Goal: Task Accomplishment & Management: Use online tool/utility

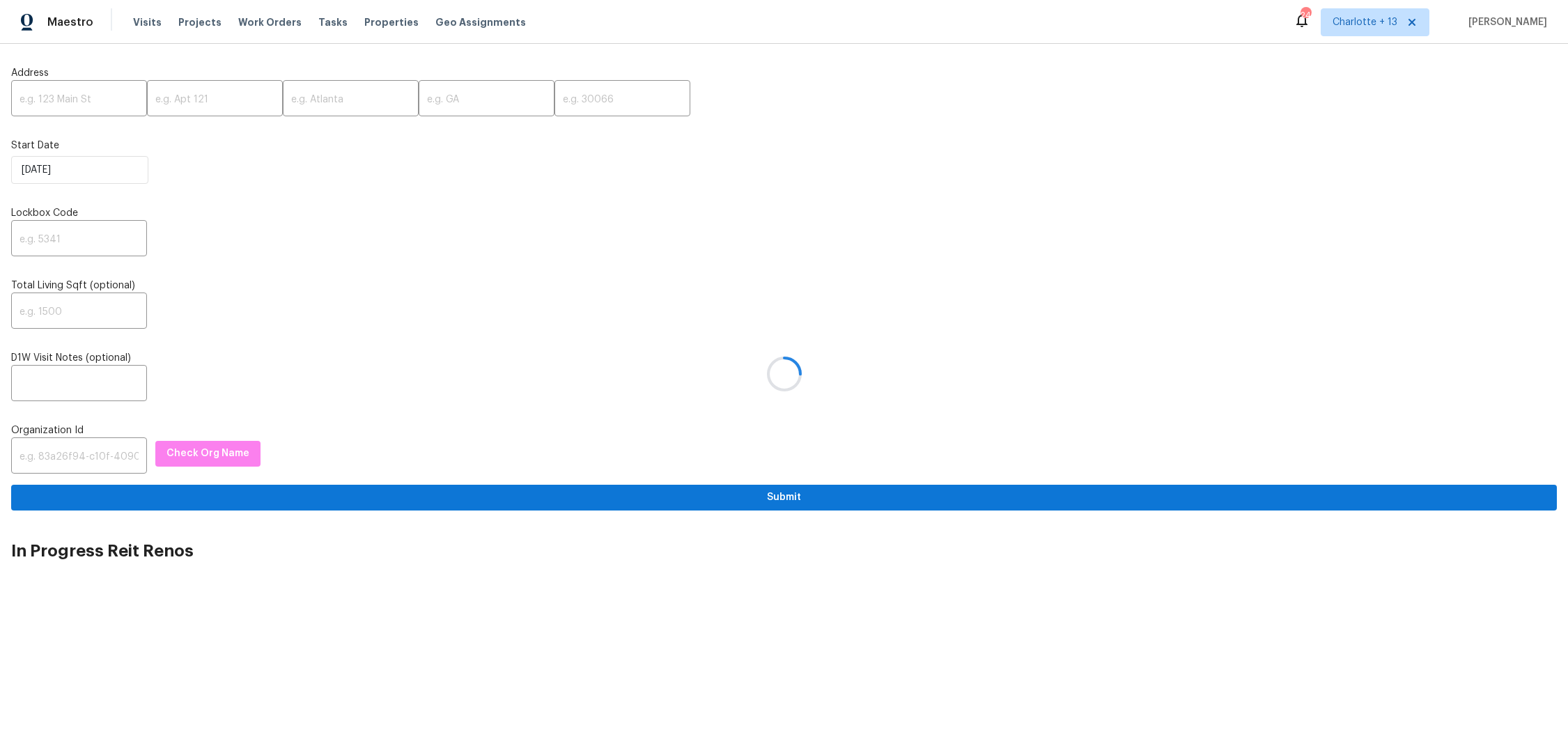
click at [50, 88] on div at bounding box center [784, 374] width 1568 height 748
click at [38, 97] on div at bounding box center [784, 374] width 1568 height 748
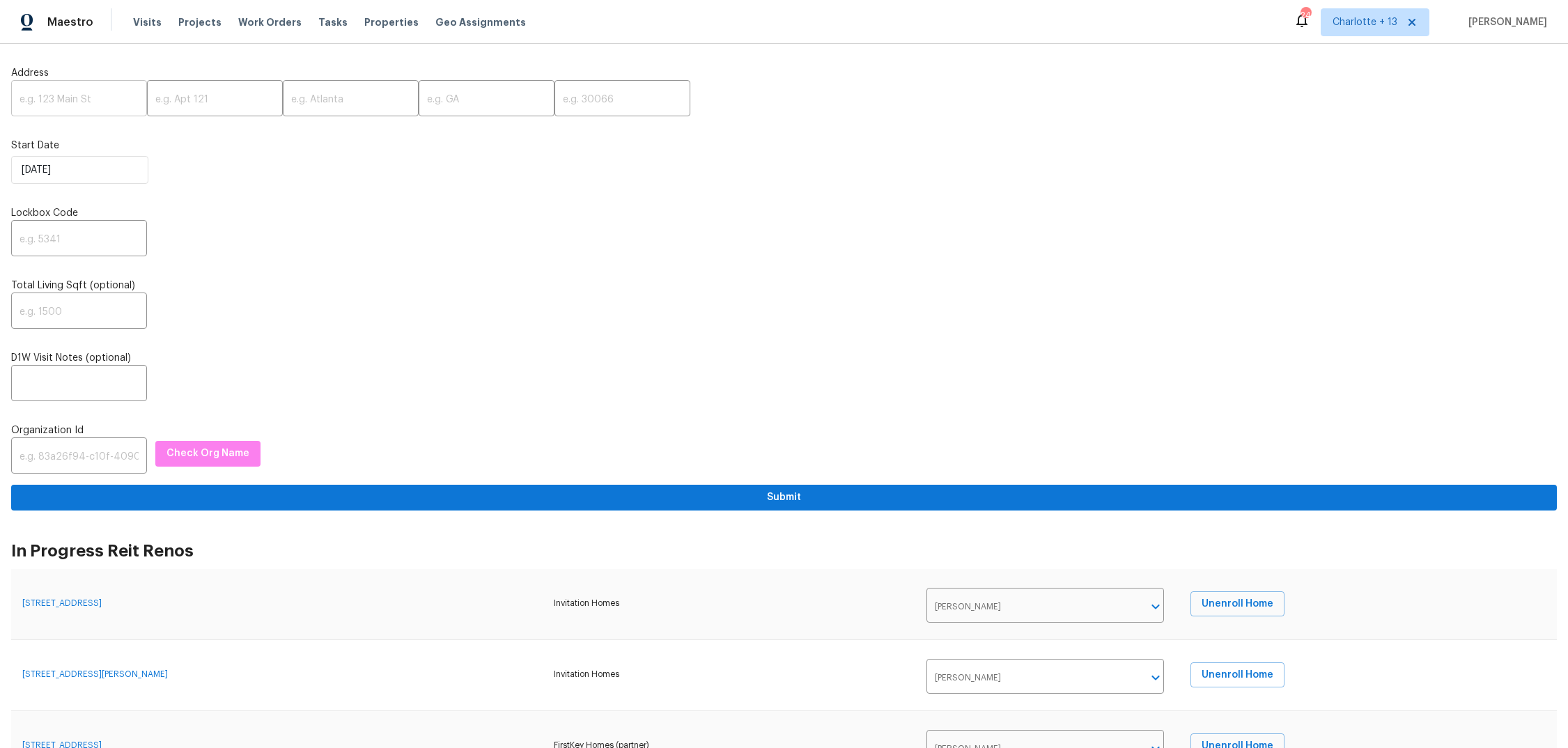
click at [63, 104] on input "text" at bounding box center [79, 100] width 136 height 33
paste input "[STREET_ADDRESS]"
type input "[STREET_ADDRESS]"
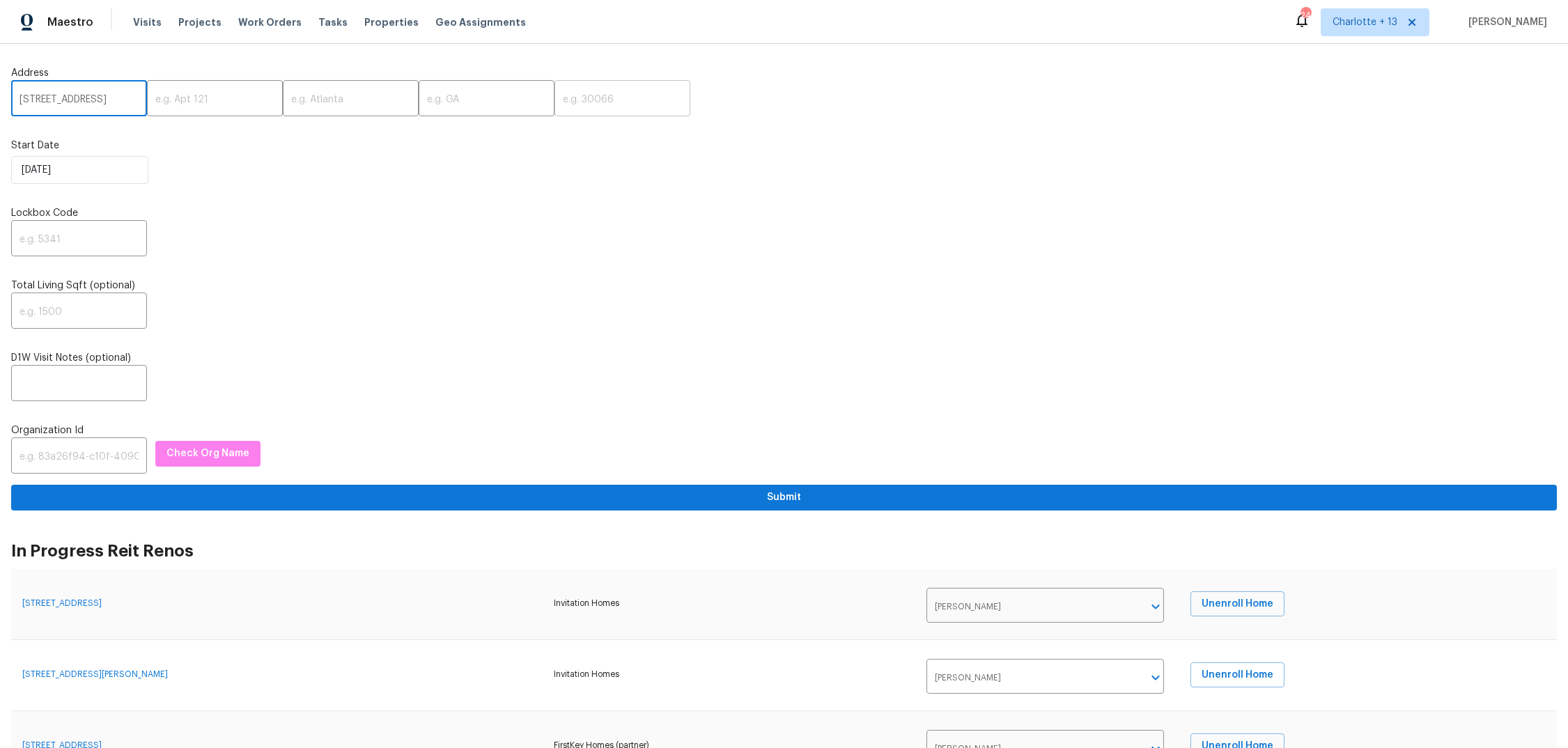
click at [579, 100] on input "text" at bounding box center [622, 100] width 136 height 33
click at [554, 100] on input "0088" at bounding box center [622, 100] width 136 height 33
type input "30088"
click at [422, 104] on input "text" at bounding box center [487, 100] width 136 height 33
type input "GA"
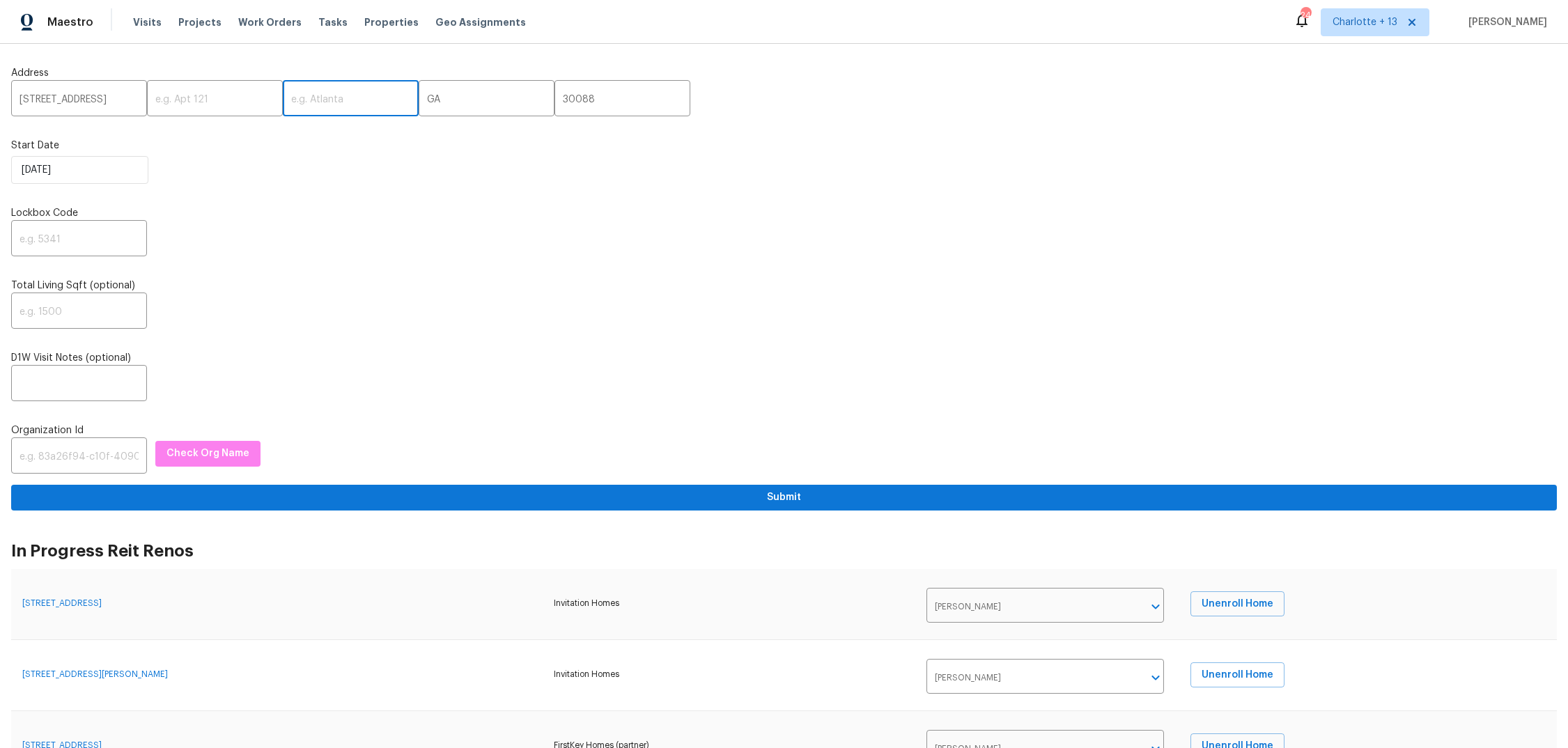
click at [315, 105] on input "text" at bounding box center [351, 100] width 136 height 33
type input "S"
click at [298, 106] on input "text" at bounding box center [351, 100] width 136 height 33
type input "Stone Mountain"
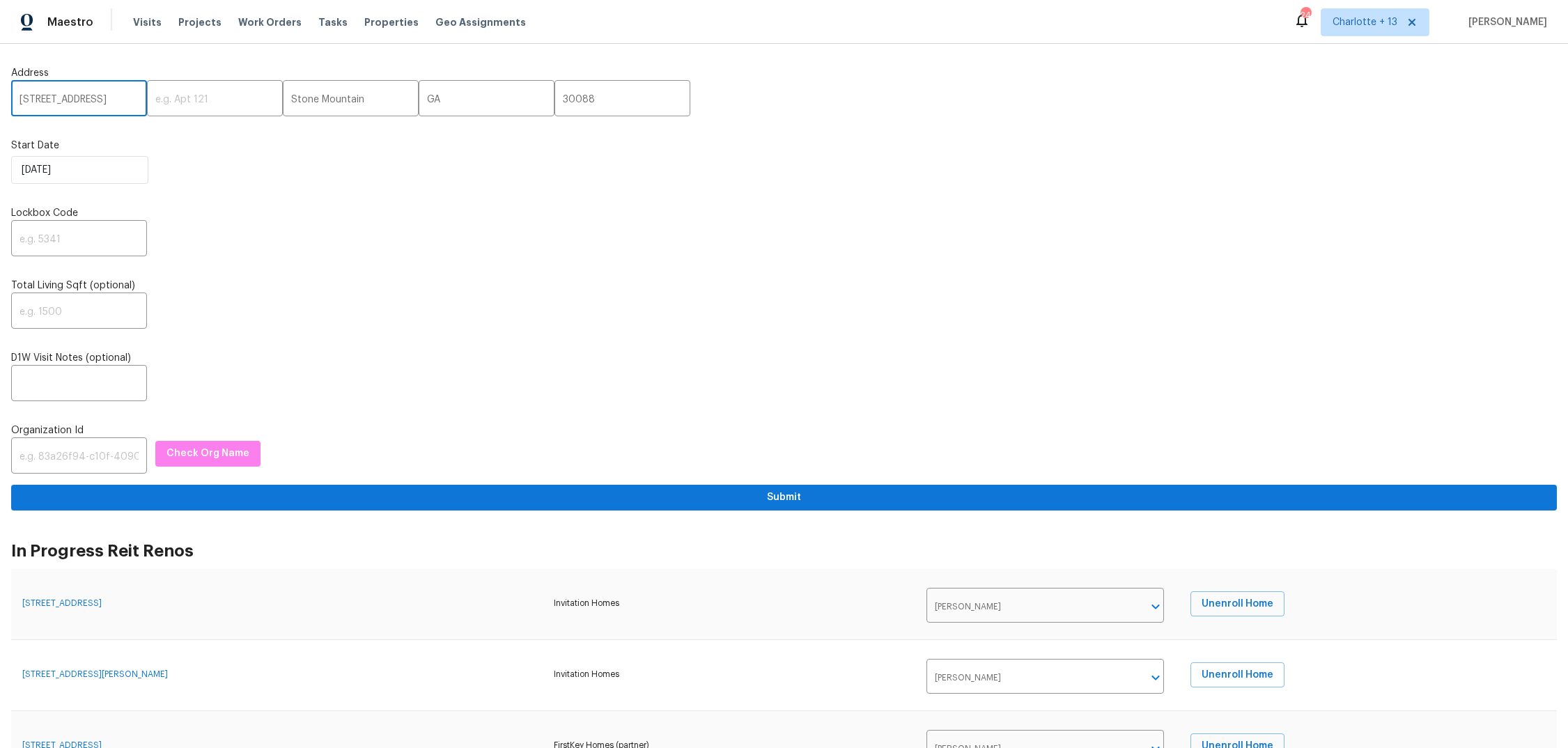
drag, startPoint x: 99, startPoint y: 98, endPoint x: 130, endPoint y: 98, distance: 31.0
click at [130, 98] on input "[STREET_ADDRESS]" at bounding box center [79, 100] width 136 height 33
type input "[STREET_ADDRESS]"
click at [82, 241] on input "text" at bounding box center [79, 240] width 136 height 33
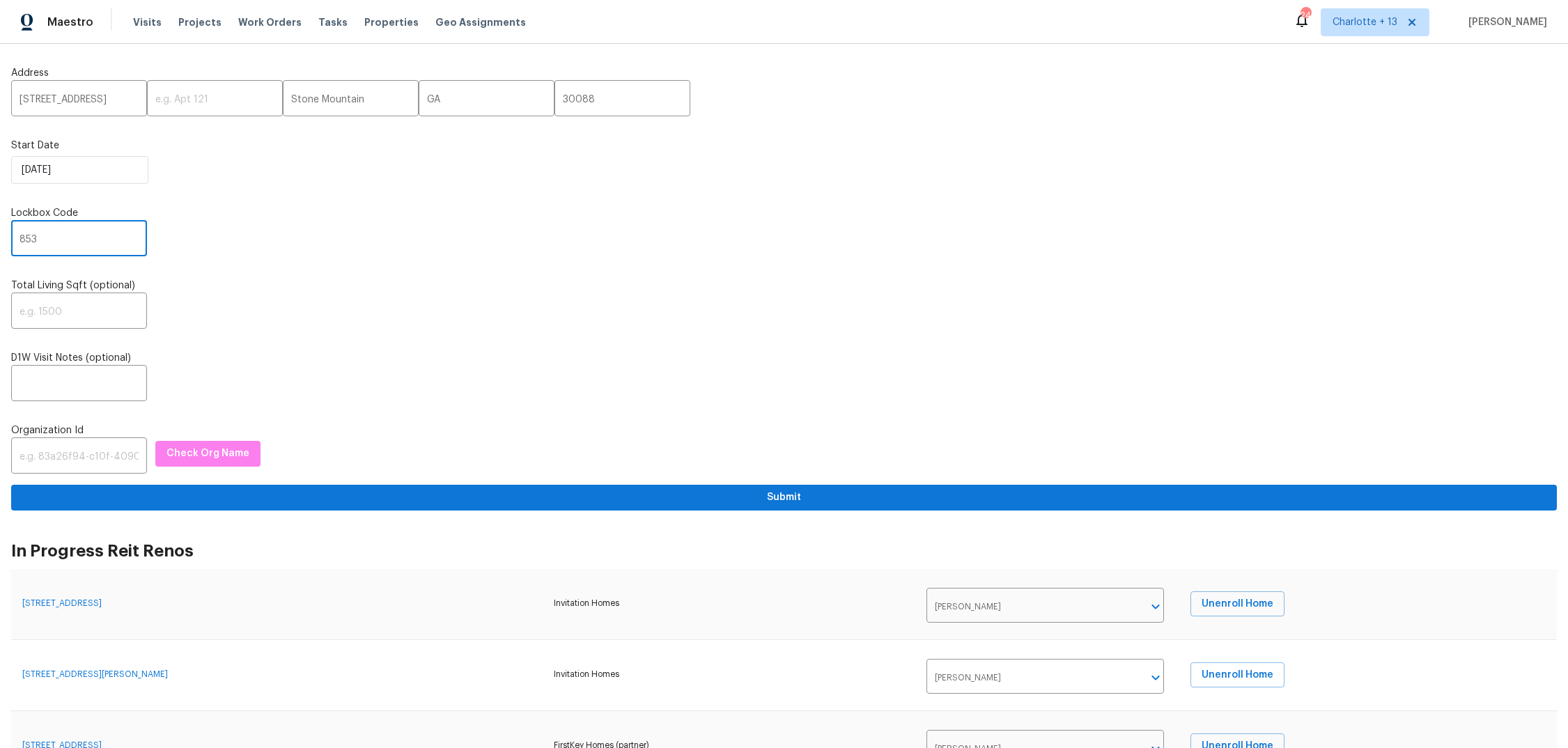
click at [17, 240] on input "853" at bounding box center [79, 240] width 136 height 33
type input "4853"
click at [107, 292] on div "Total Living Sqft (optional) ​" at bounding box center [784, 304] width 1546 height 50
click at [320, 321] on div "​" at bounding box center [784, 313] width 1546 height 33
click at [87, 456] on input "text" at bounding box center [79, 458] width 136 height 33
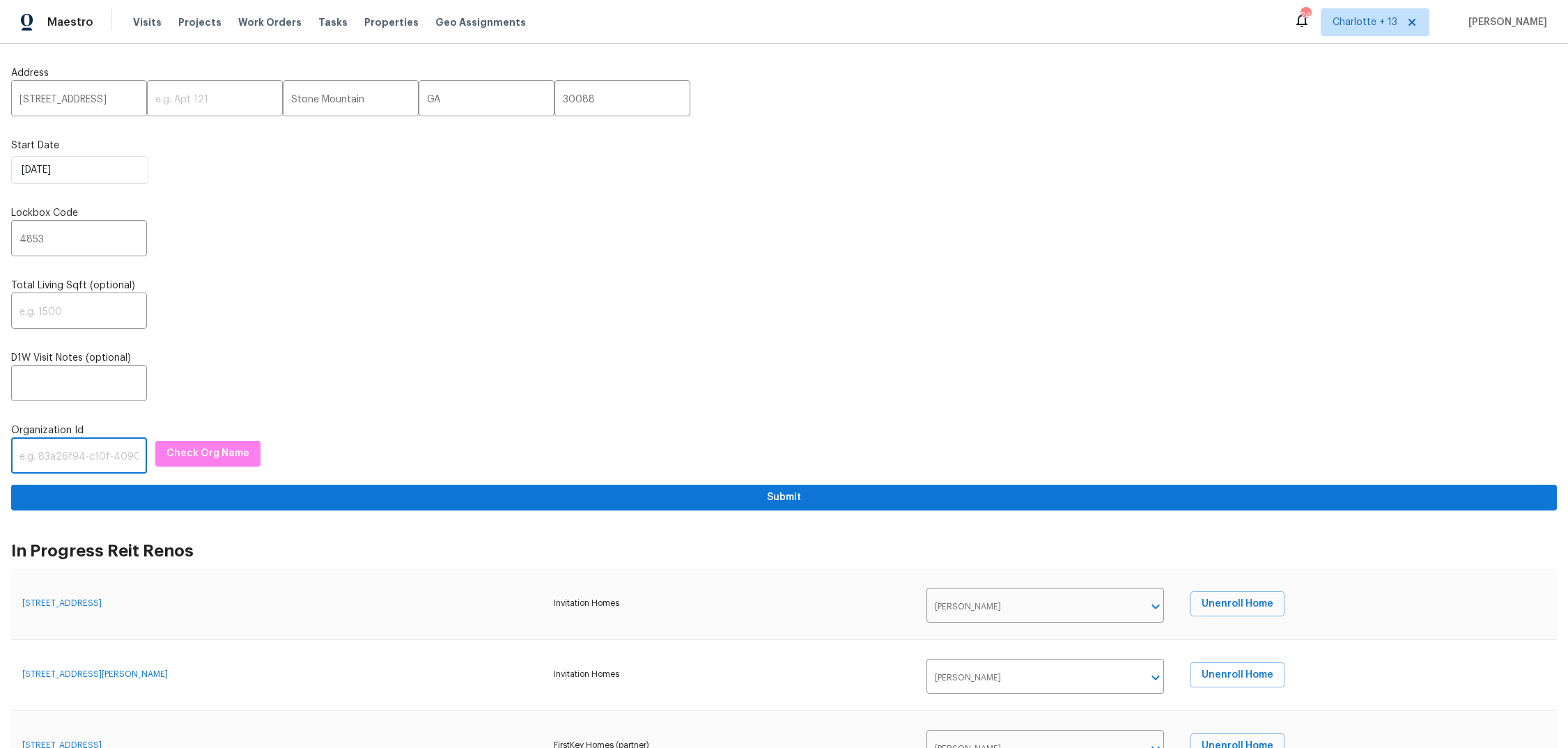
paste input "1349d153-b359-4f9b-b4dd-758ff939cc37"
type input "1349d153-b359-4f9b-b4dd-758ff939cc37"
click at [233, 452] on button "Check Org Name" at bounding box center [208, 454] width 105 height 26
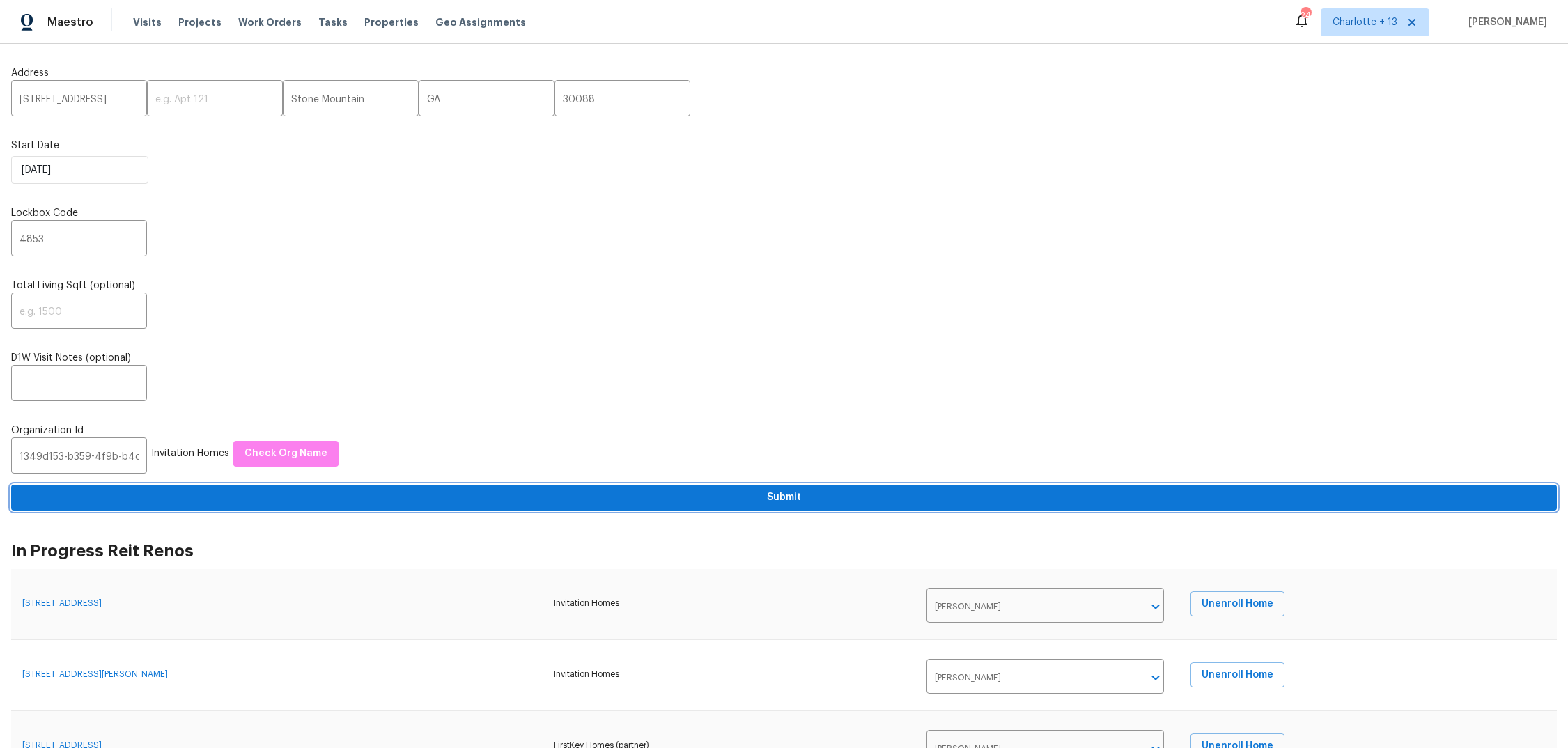
click at [780, 495] on span "Submit" at bounding box center [784, 497] width 1523 height 18
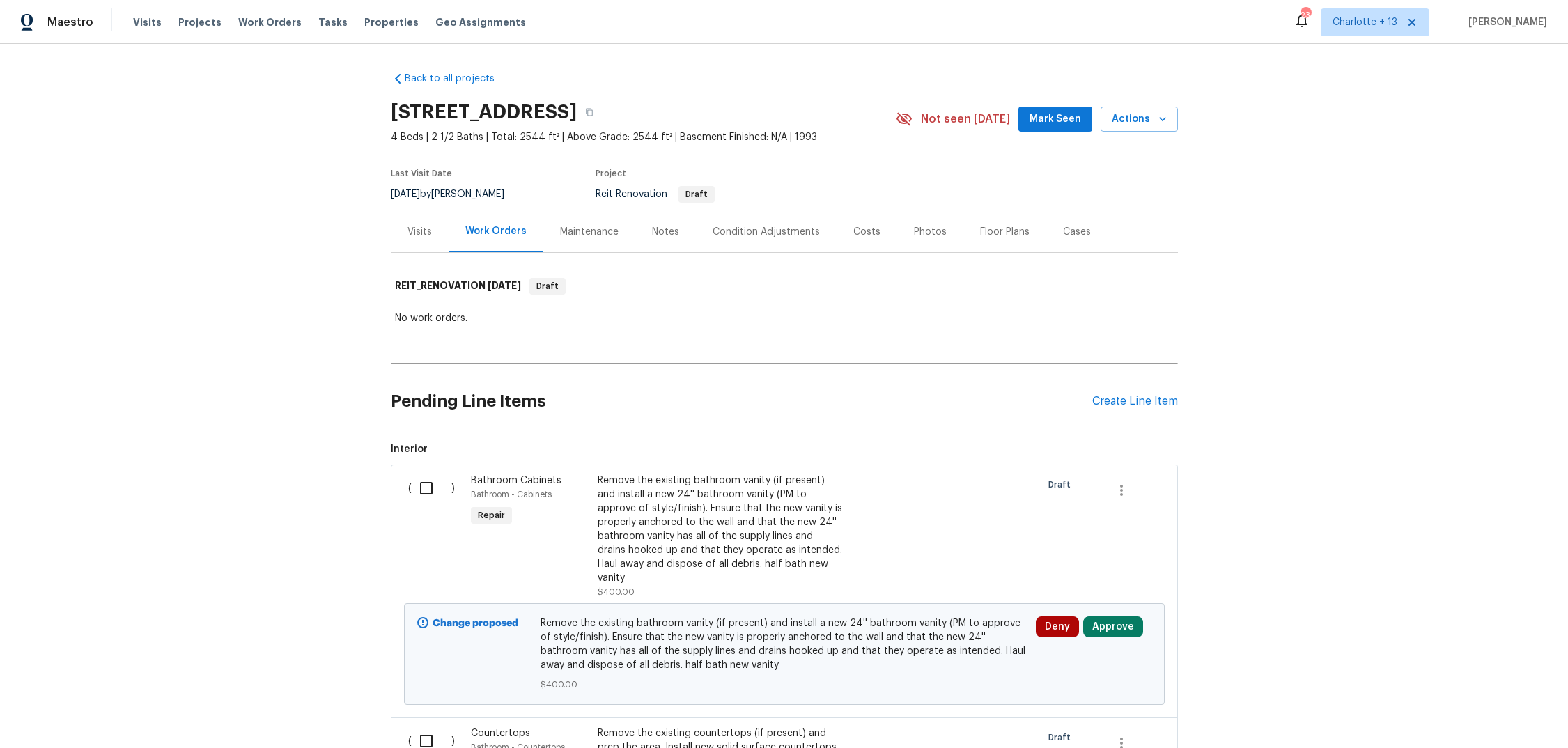
scroll to position [11268, 0]
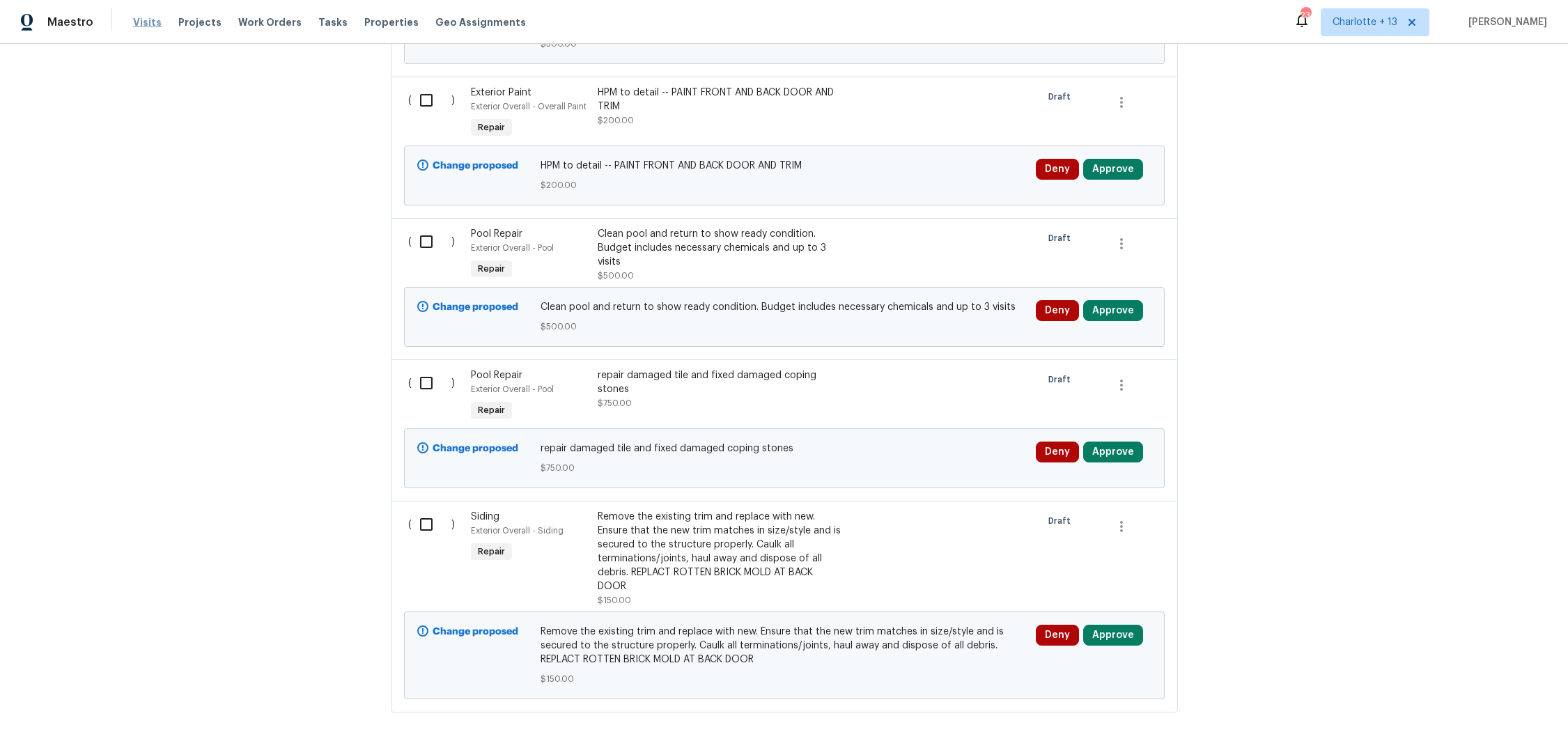
click at [147, 18] on span "Visits" at bounding box center [146, 22] width 29 height 14
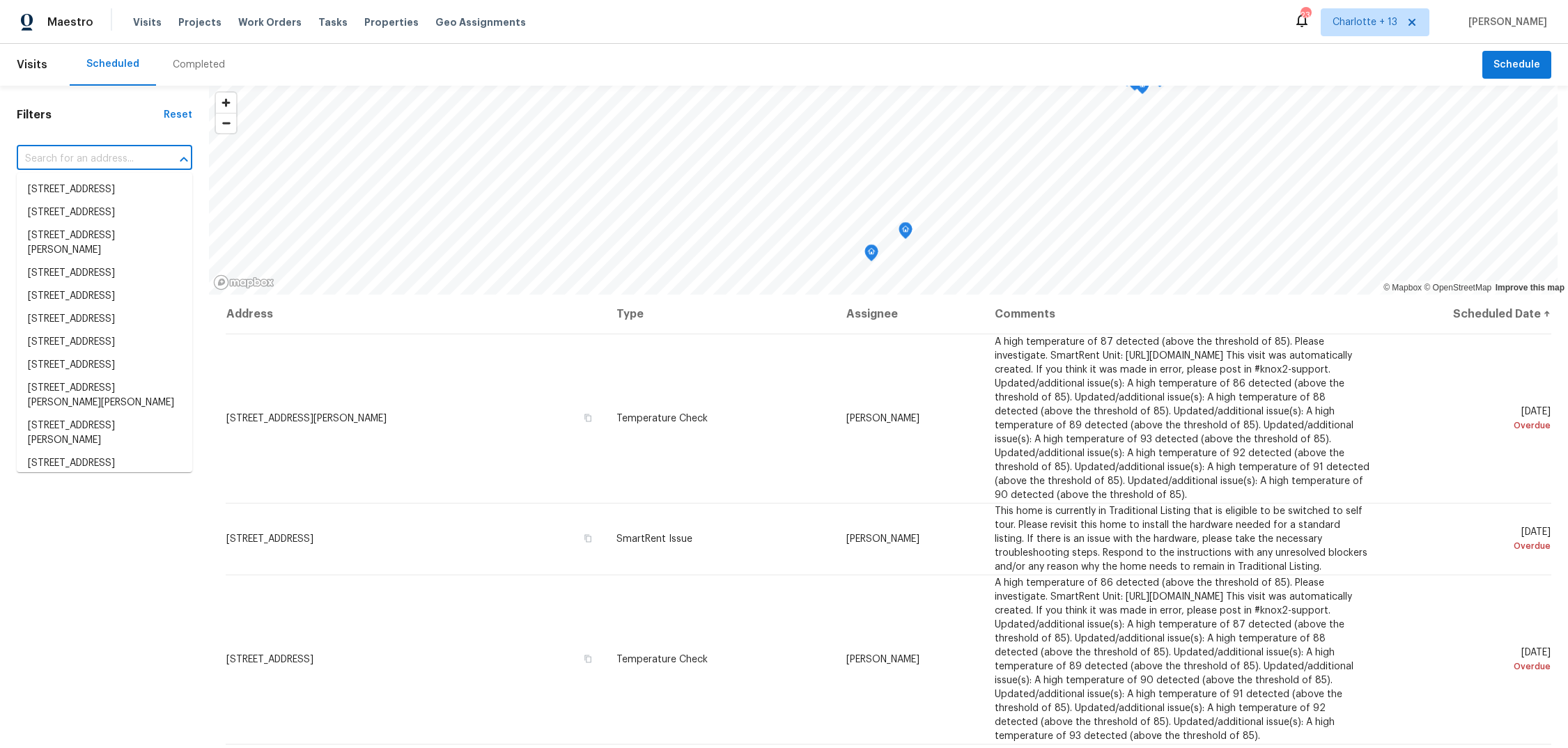
click at [91, 160] on input "text" at bounding box center [85, 158] width 136 height 21
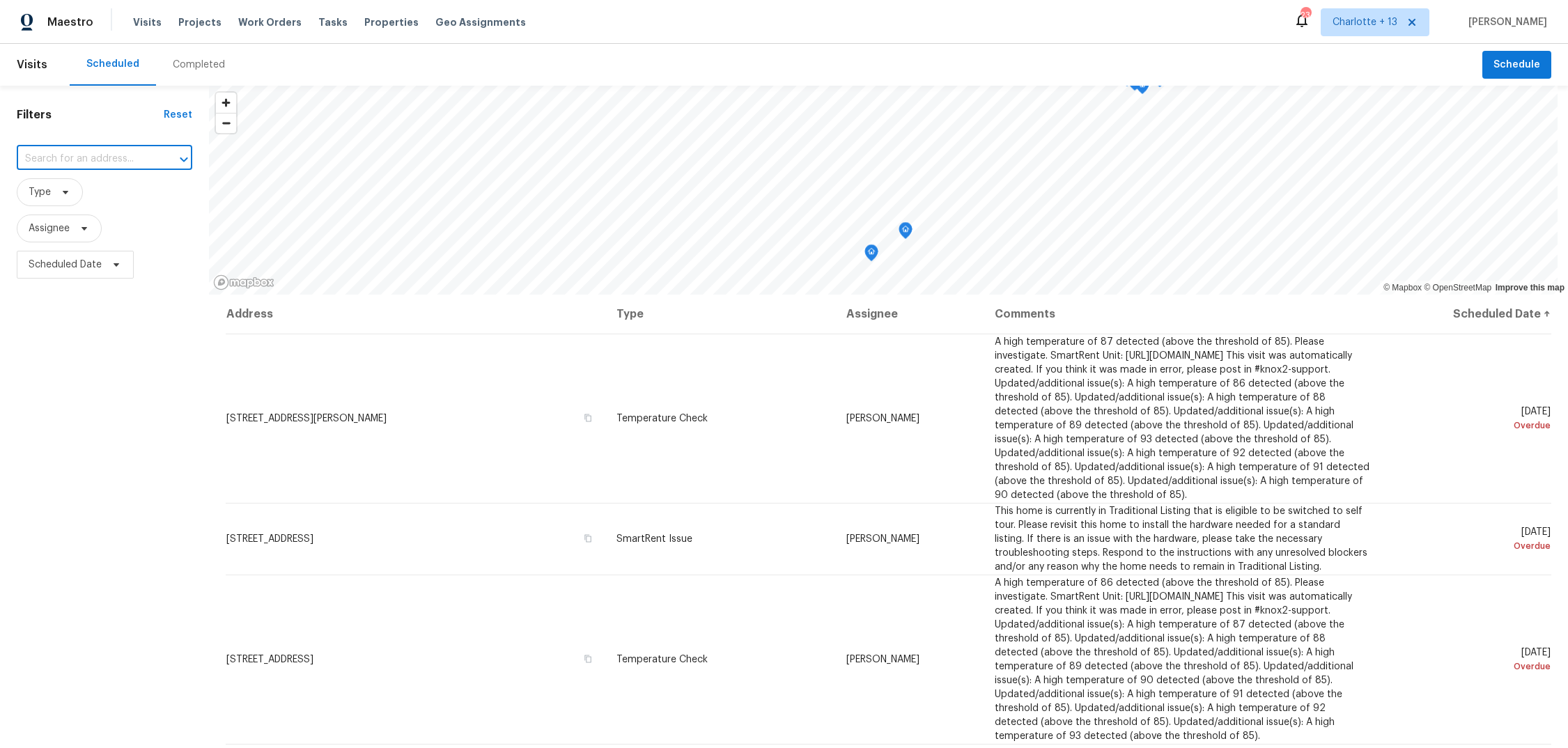
paste input "1349d153-b359-4f9b-b4dd-758ff939cc37"
type input "1349d153-b359-4f9b-b4dd-758ff939cc37"
drag, startPoint x: 161, startPoint y: 156, endPoint x: 68, endPoint y: 167, distance: 93.6
click at [0, 162] on html "Maestro Visits Projects Work Orders Tasks Properties Geo Assignments 234 Charlo…" at bounding box center [784, 374] width 1568 height 748
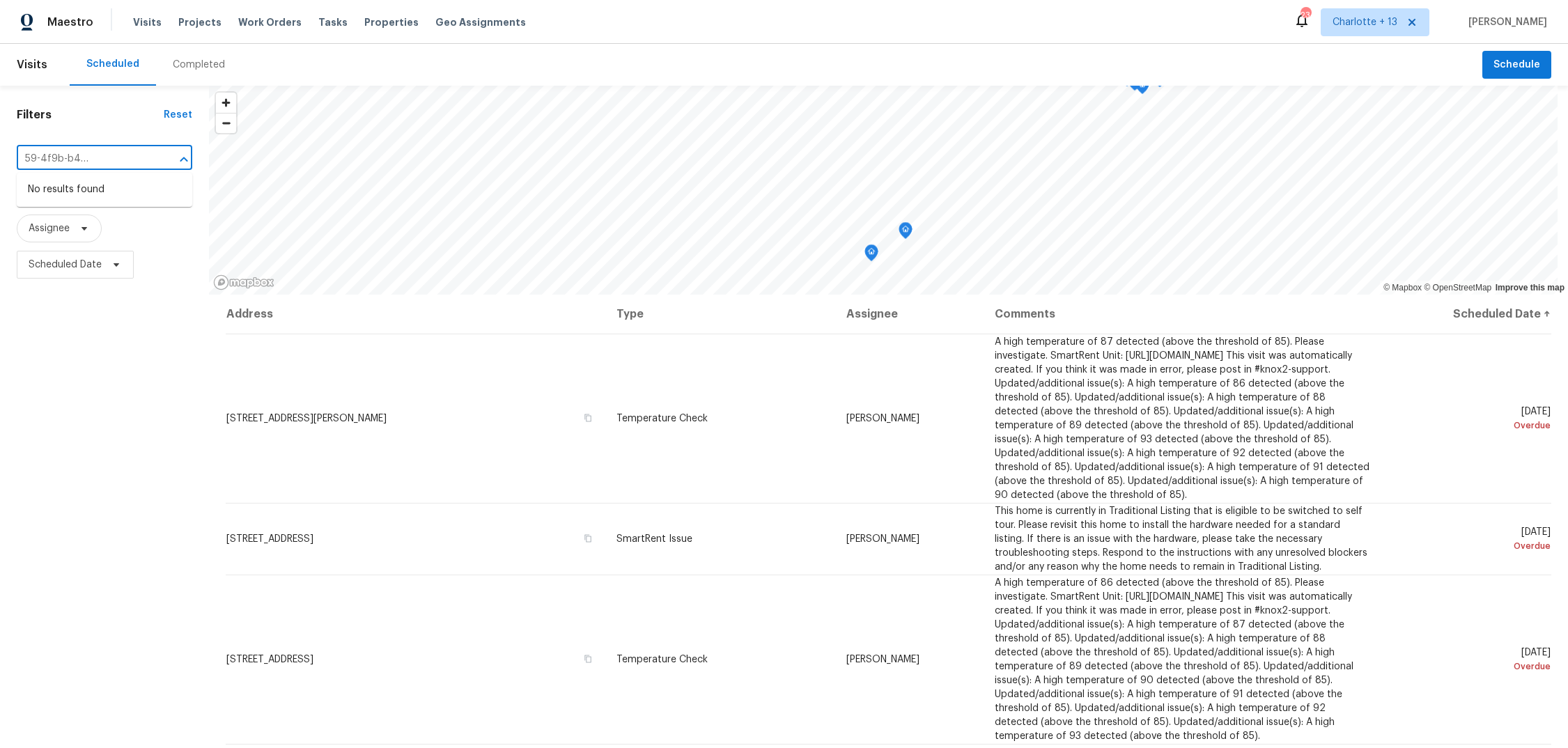
drag, startPoint x: 153, startPoint y: 160, endPoint x: 93, endPoint y: 158, distance: 60.0
click at [65, 165] on div "1349d153-b359-4f9b-b4dd-758ff939cc37 ​" at bounding box center [104, 158] width 176 height 21
click at [134, 162] on input "1349d153-b359-4f9b-b4dd-758ff939cc37" at bounding box center [85, 158] width 136 height 21
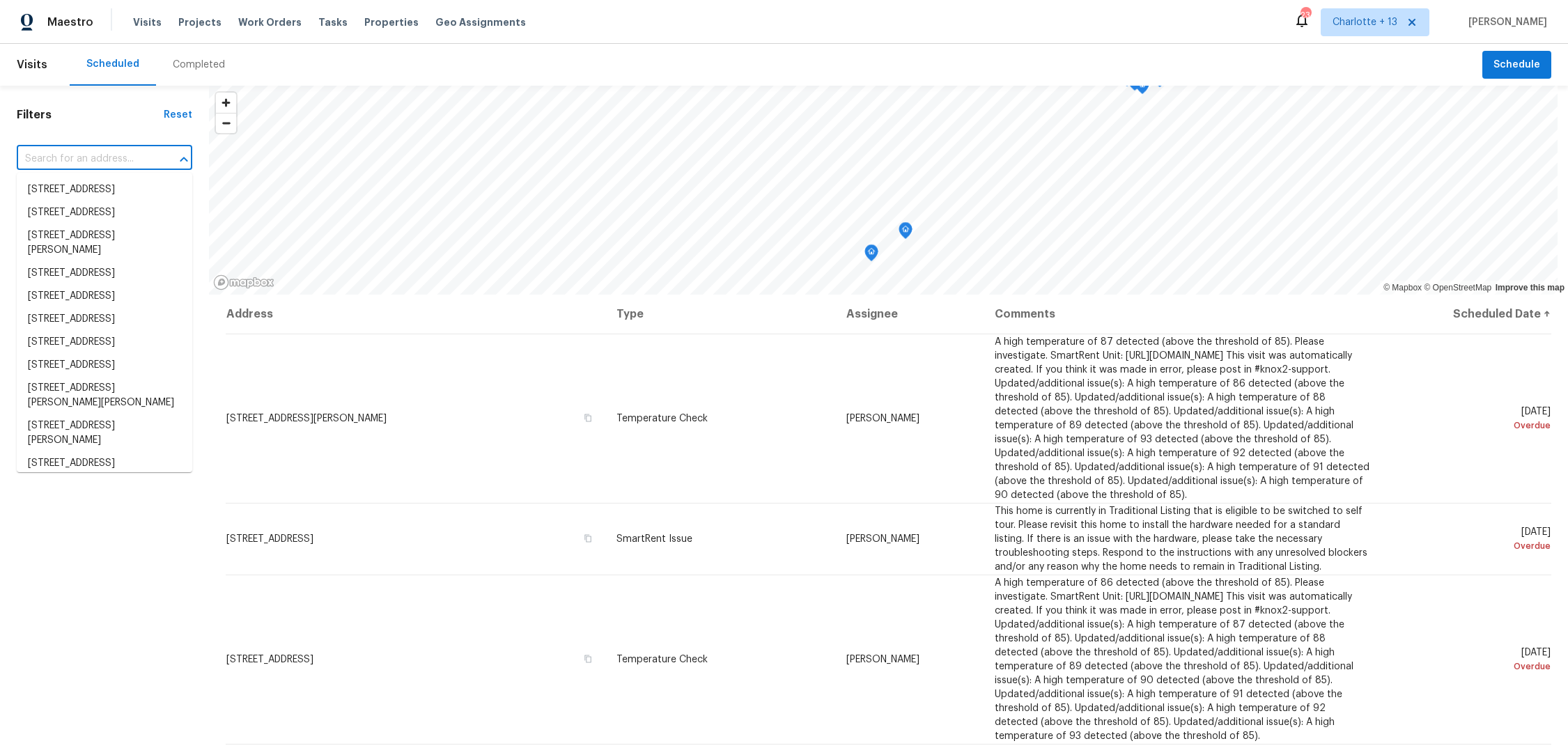
scroll to position [0, 0]
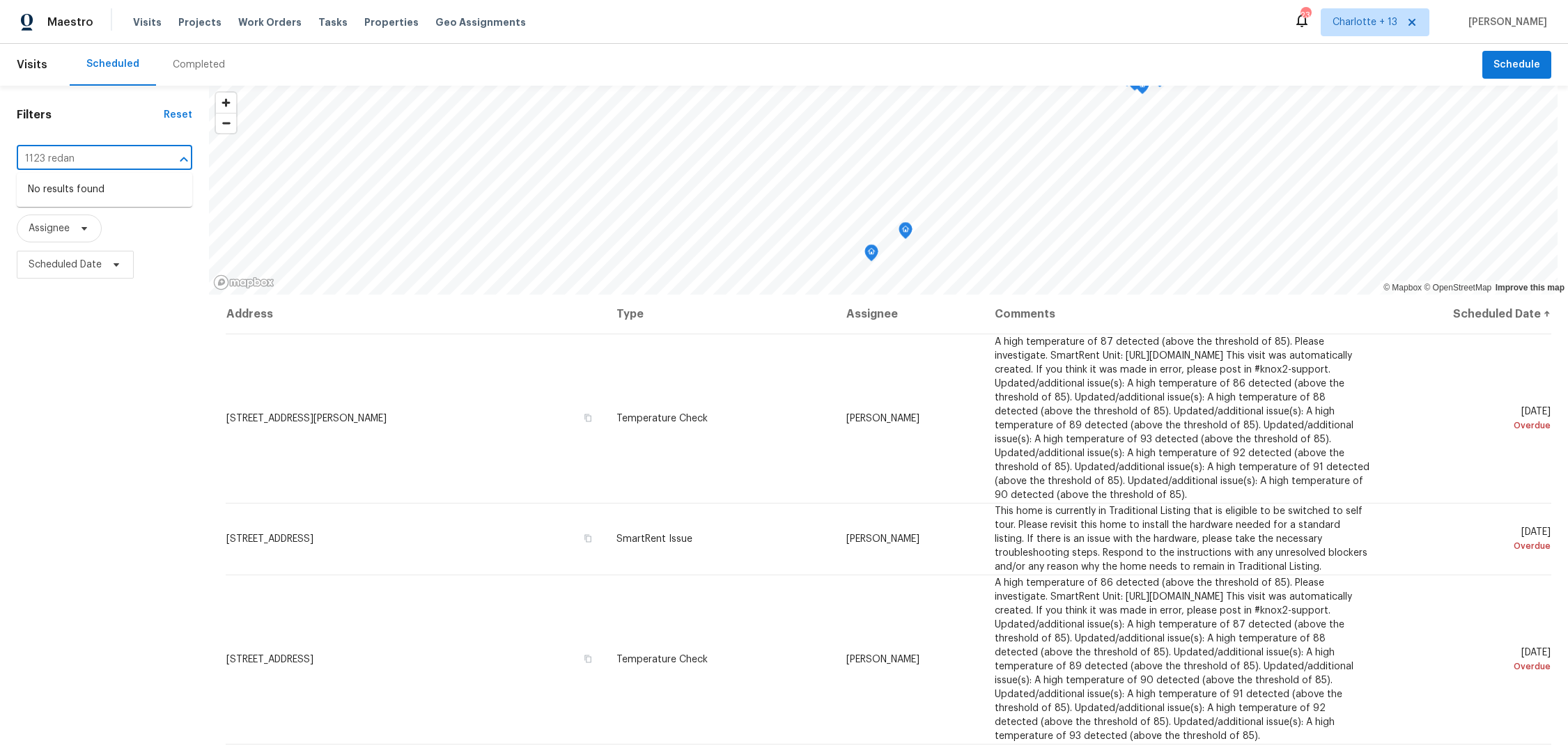
type input "1123 redan"
click at [1388, 32] on span "Charlotte + 13" at bounding box center [1375, 22] width 109 height 28
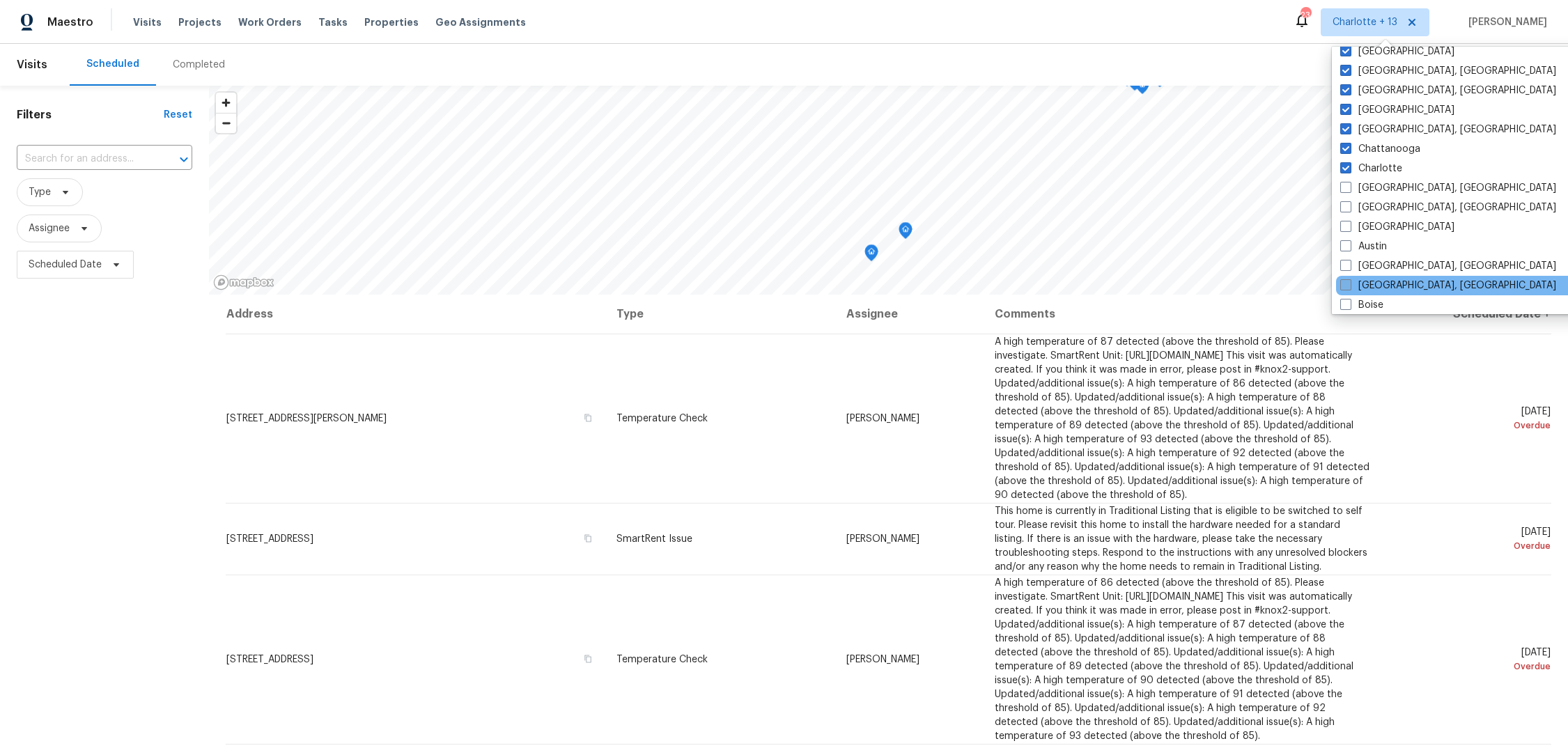
scroll to position [138, 0]
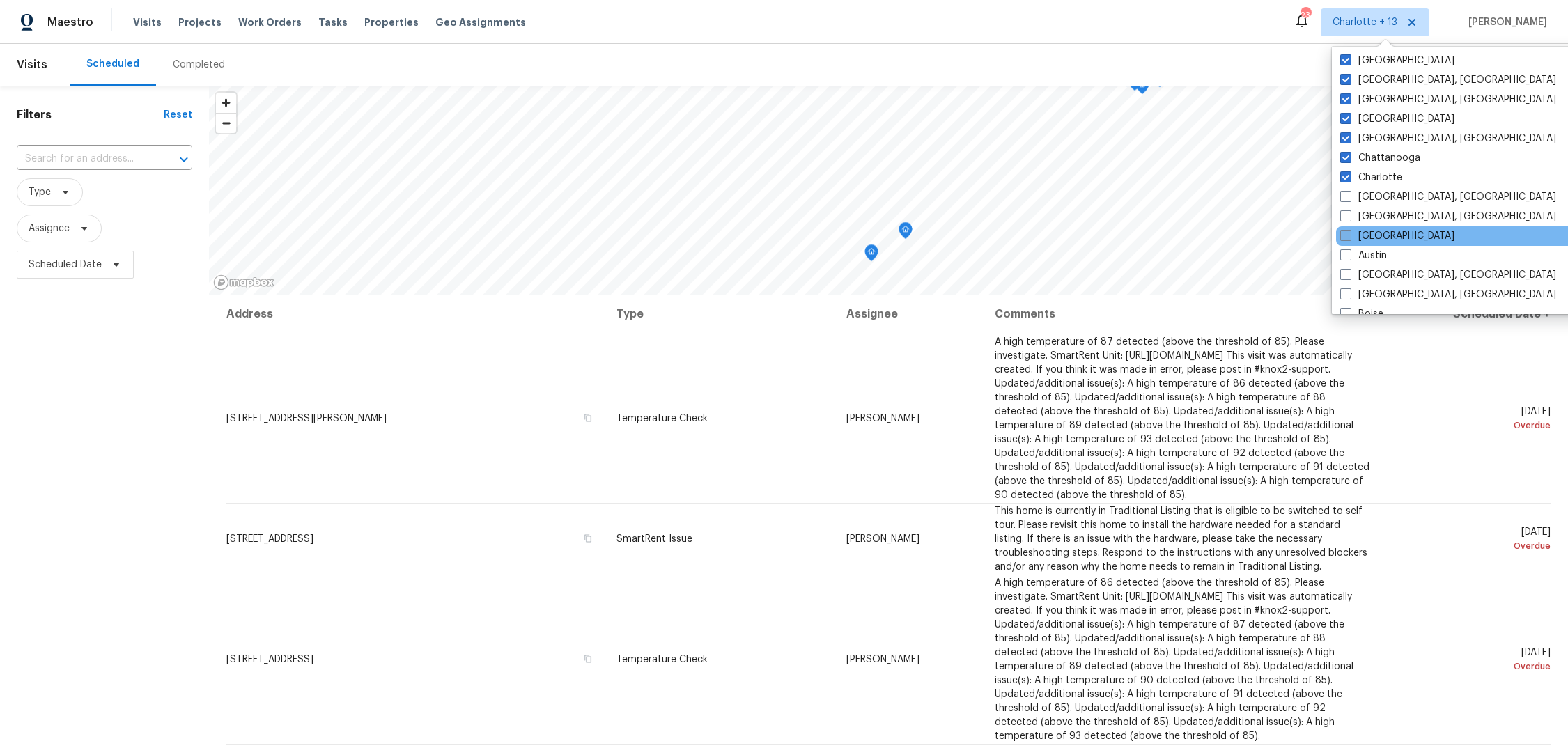
click at [1342, 232] on span at bounding box center [1345, 236] width 11 height 11
click at [1342, 232] on input "Atlanta" at bounding box center [1344, 234] width 9 height 9
checkbox input "true"
click at [88, 158] on input "text" at bounding box center [85, 158] width 136 height 21
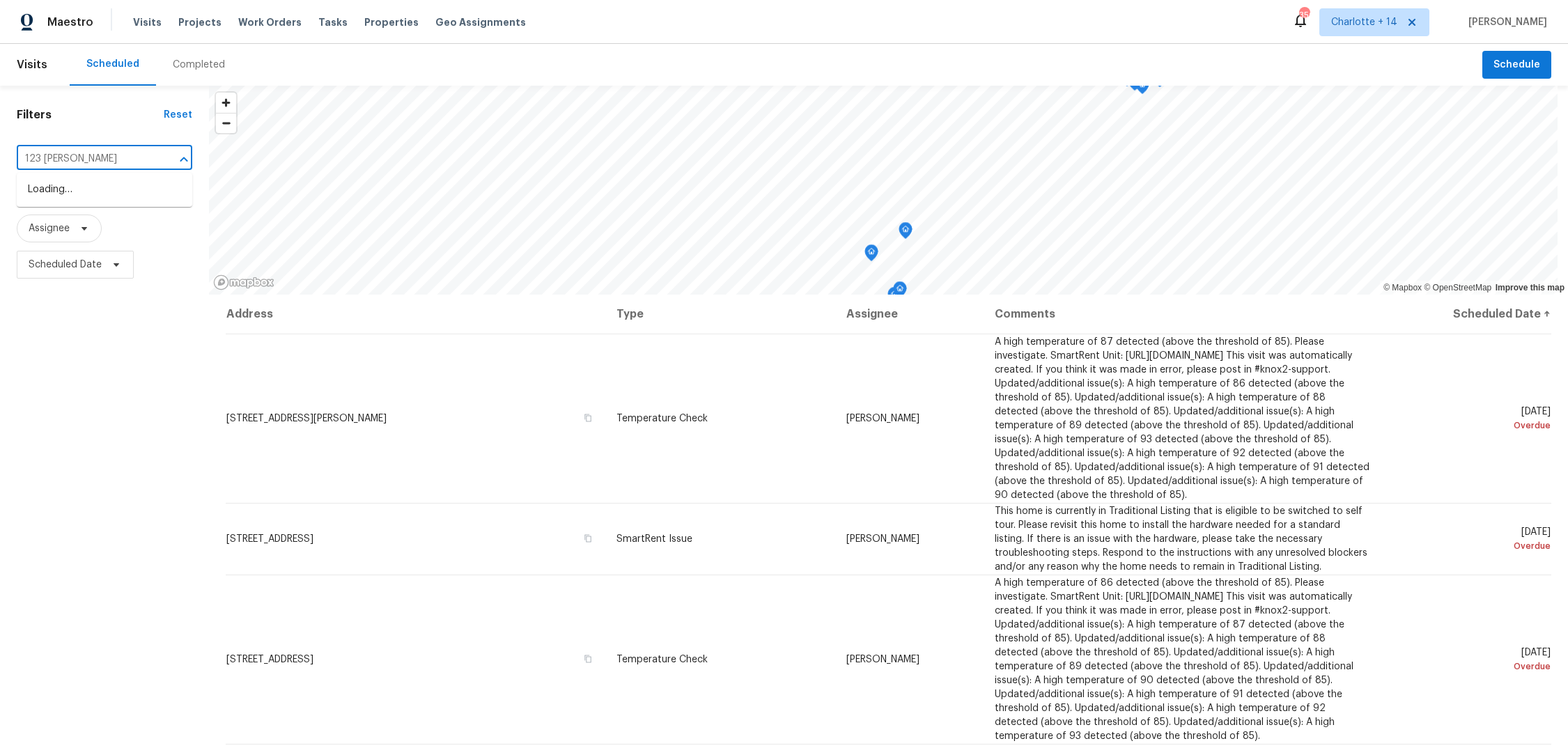
type input "123 Redan"
click at [62, 191] on li "[STREET_ADDRESS]" at bounding box center [104, 190] width 176 height 23
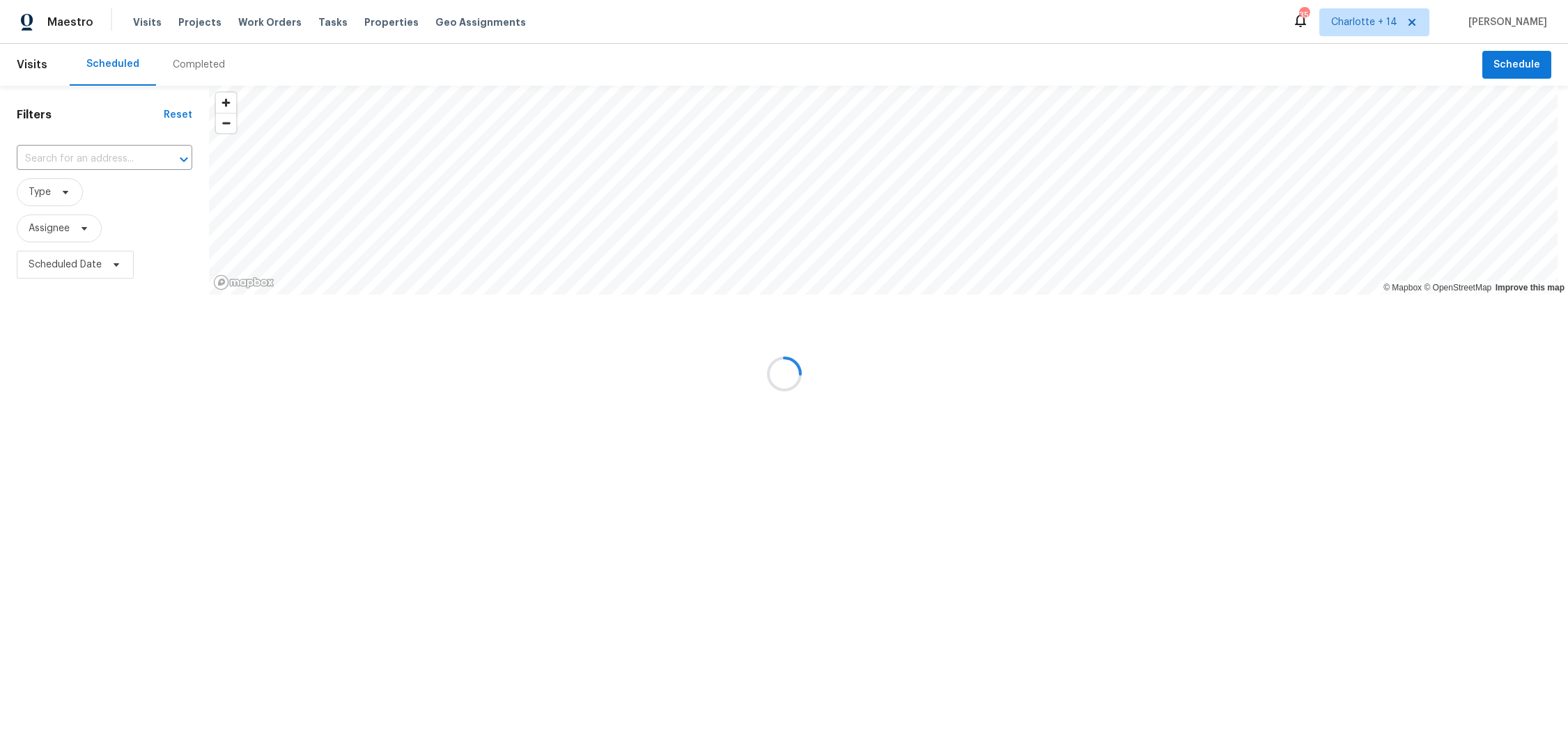
type input "[STREET_ADDRESS]"
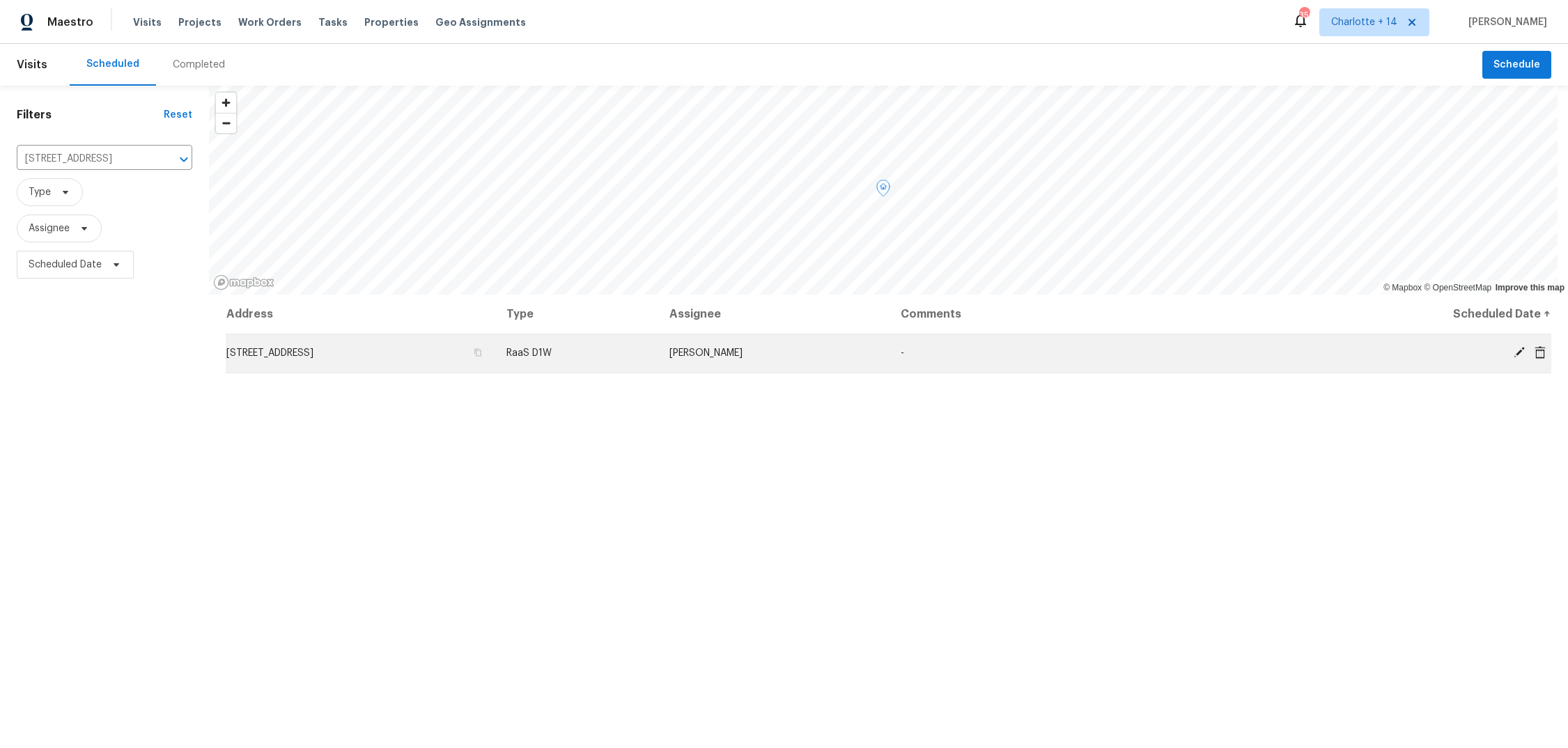
click at [1513, 354] on icon at bounding box center [1519, 353] width 13 height 13
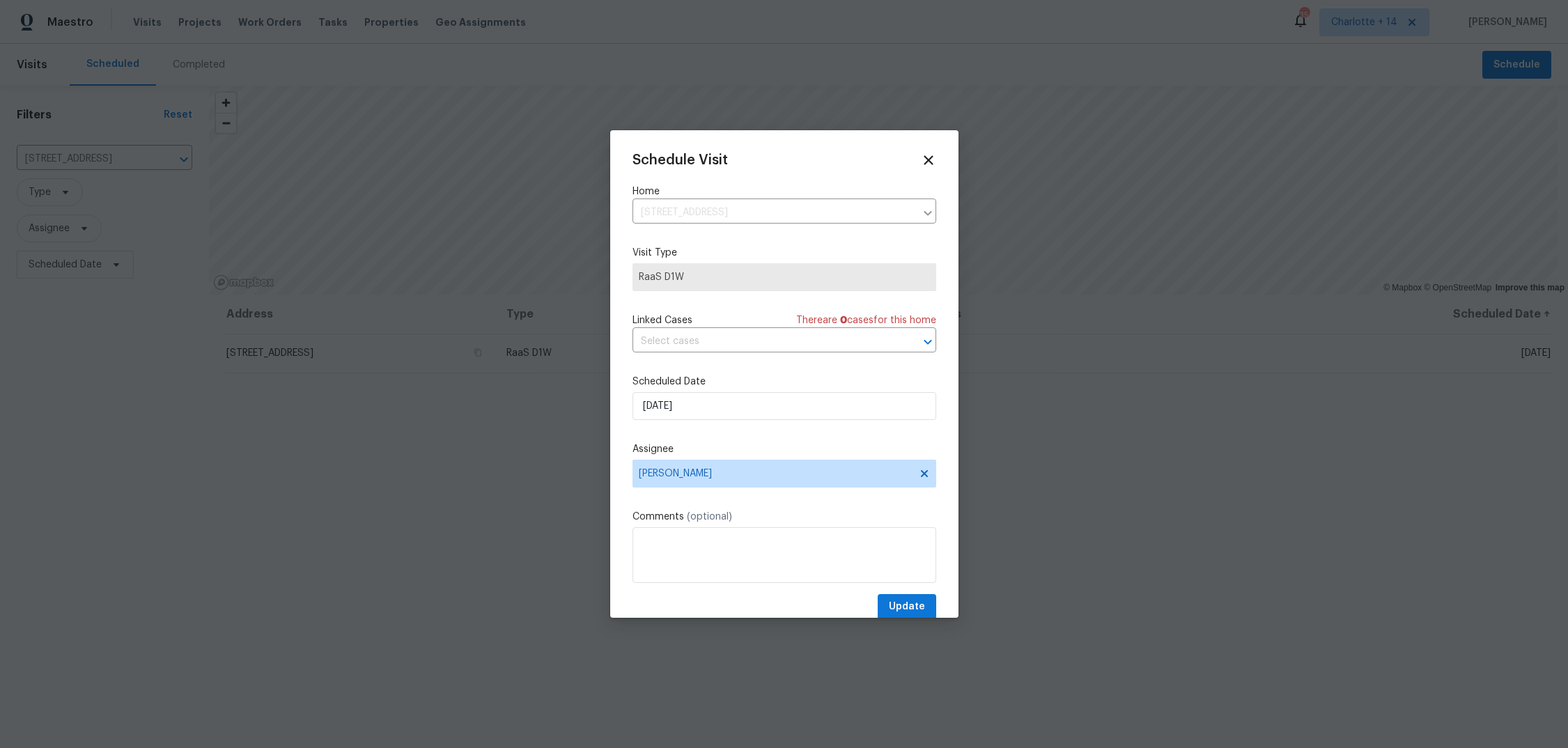
click at [921, 161] on icon at bounding box center [928, 160] width 16 height 16
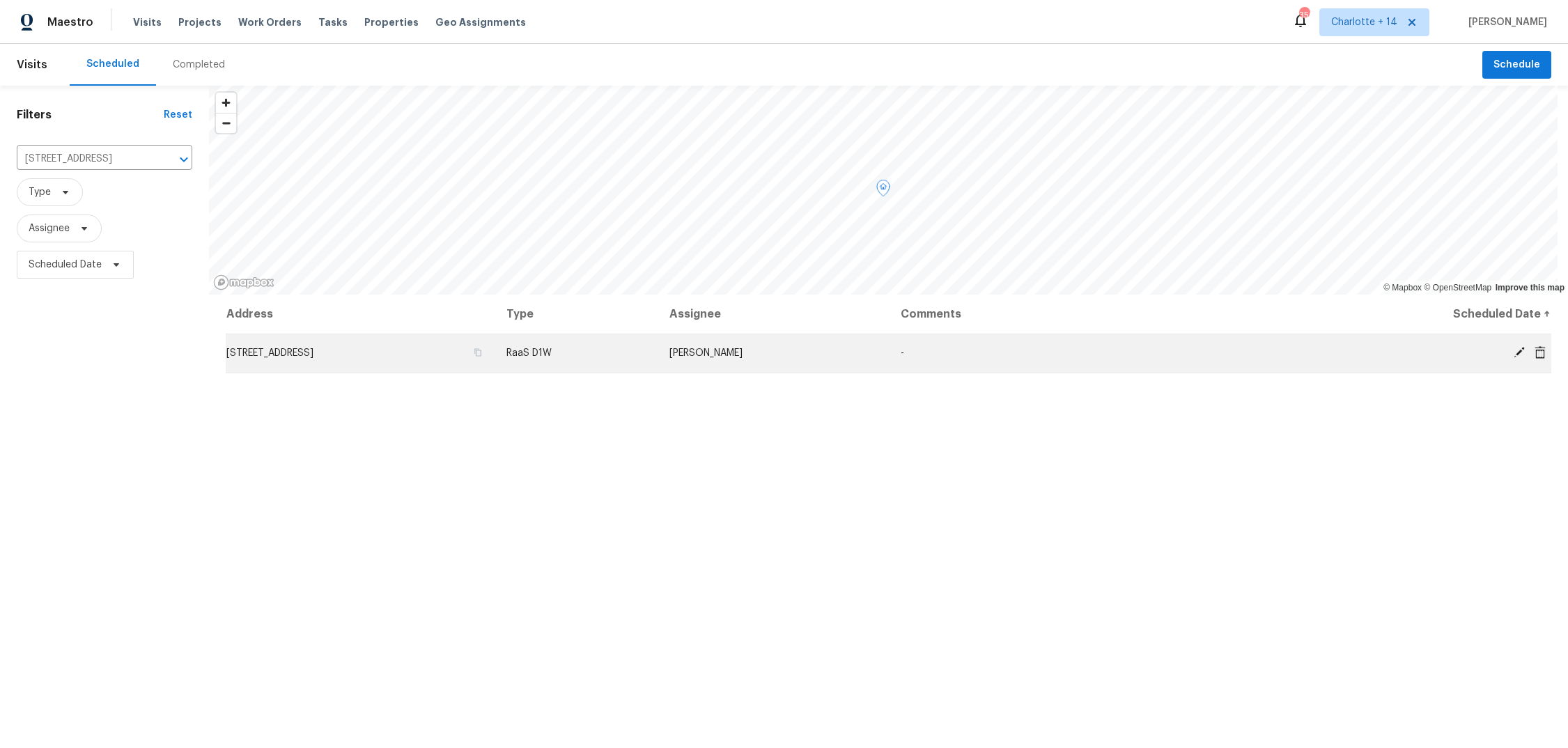
click at [1535, 352] on icon at bounding box center [1540, 352] width 11 height 13
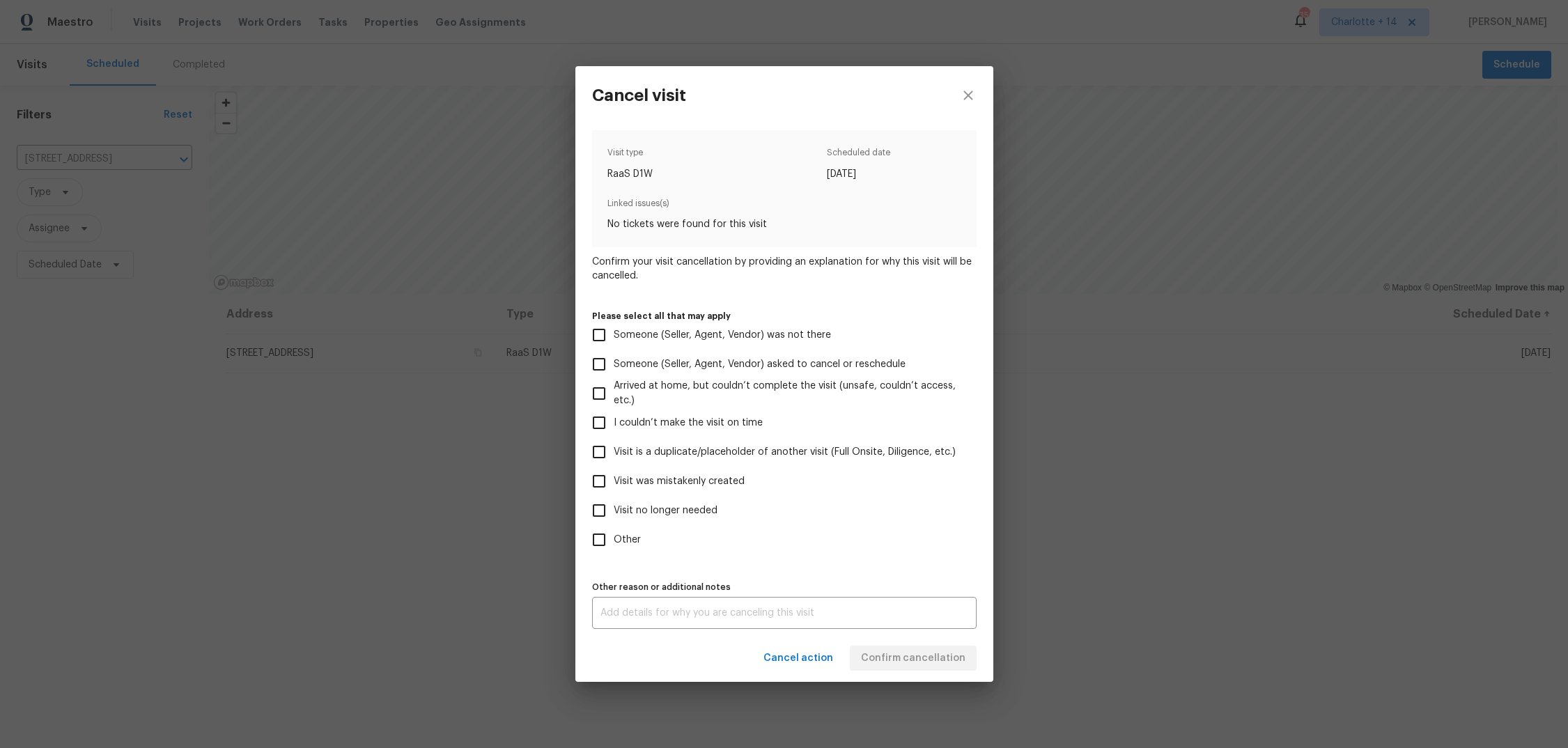
click at [639, 483] on span "Visit was mistakenly created" at bounding box center [679, 482] width 131 height 15
click at [613, 483] on input "Visit was mistakenly created" at bounding box center [599, 482] width 29 height 29
checkbox input "true"
click at [894, 654] on span "Confirm cancellation" at bounding box center [912, 659] width 104 height 18
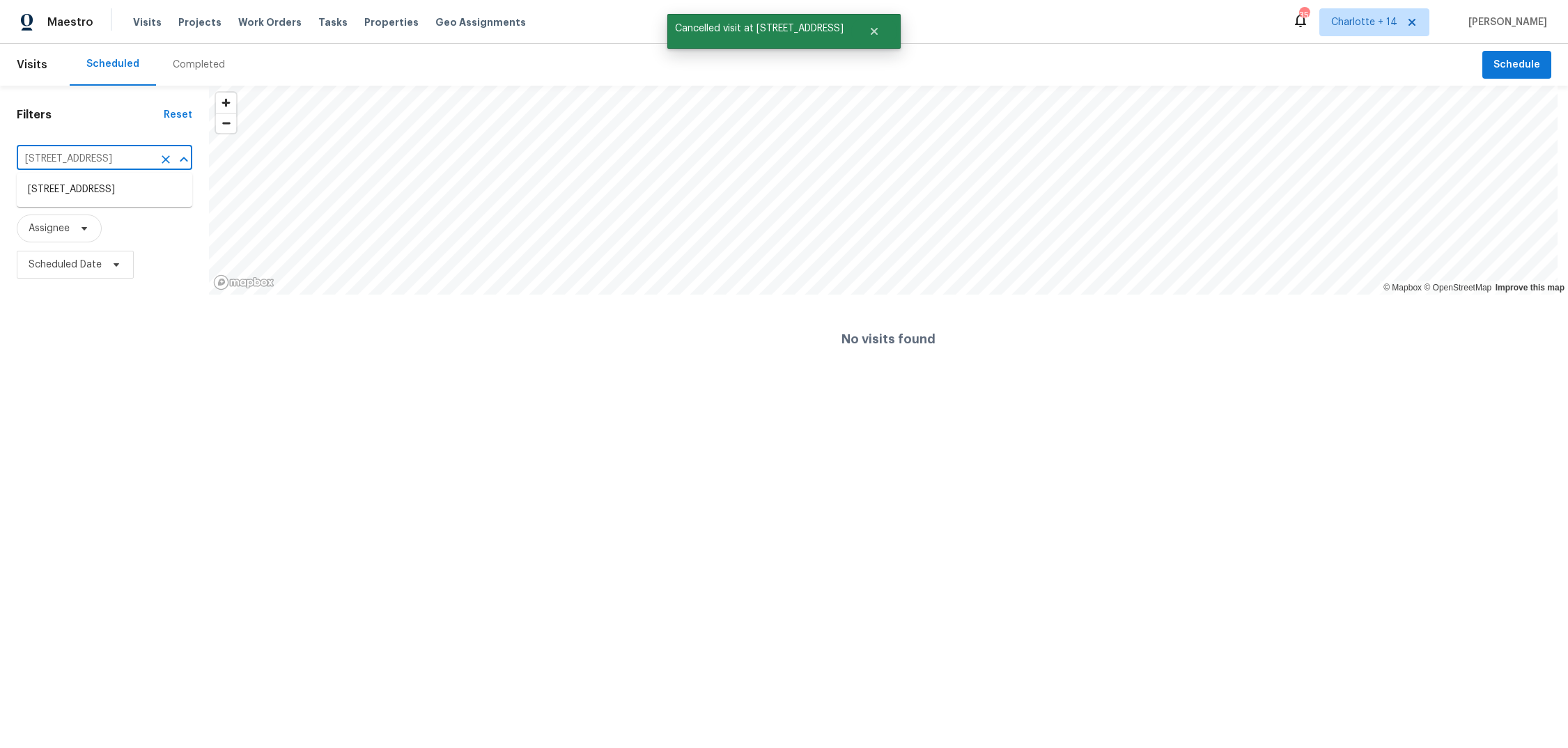
click at [75, 154] on input "[STREET_ADDRESS]" at bounding box center [85, 158] width 136 height 21
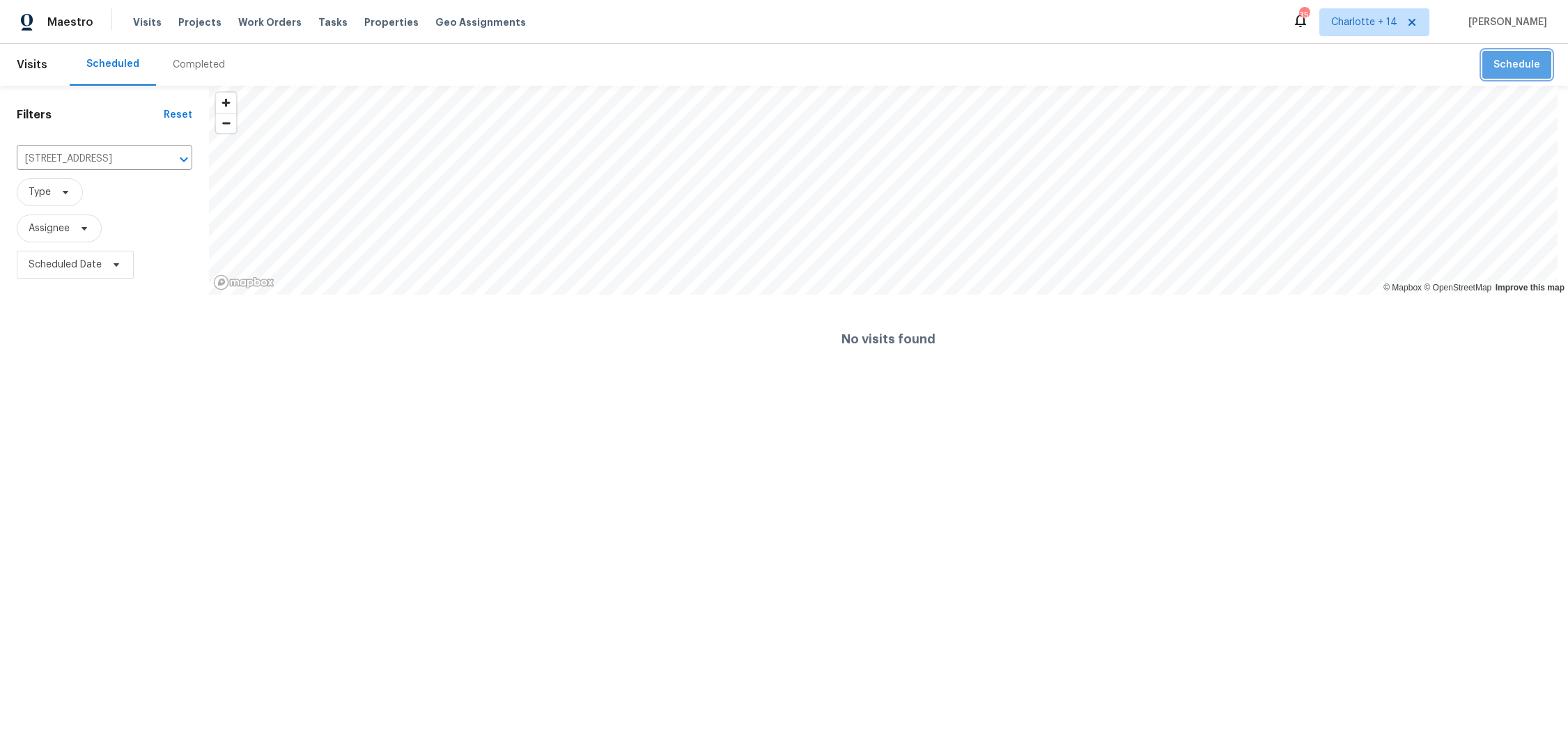
click at [1506, 67] on span "Schedule" at bounding box center [1516, 64] width 47 height 18
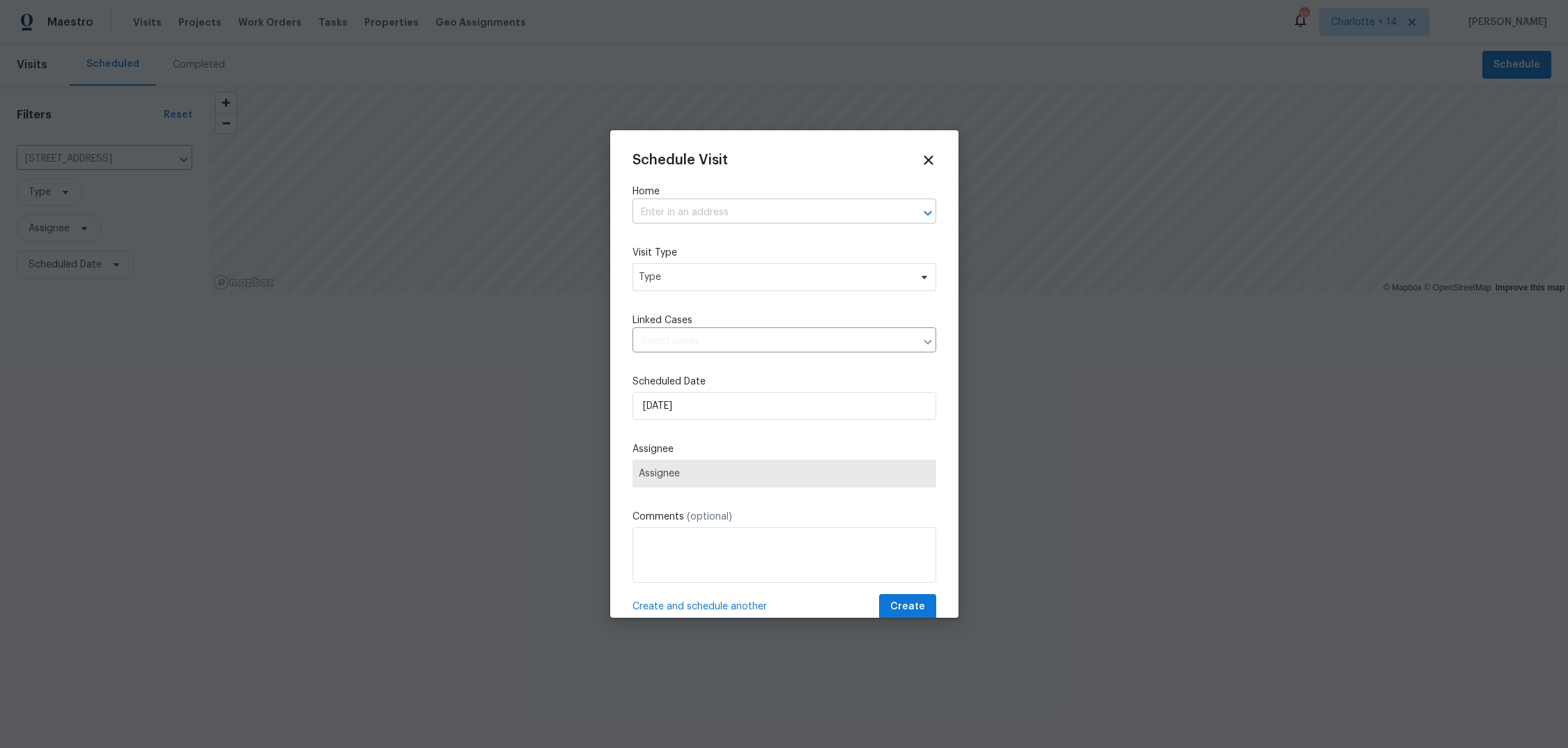
click at [722, 212] on input "text" at bounding box center [764, 212] width 264 height 21
paste input "[STREET_ADDRESS]"
type input "[STREET_ADDRESS]"
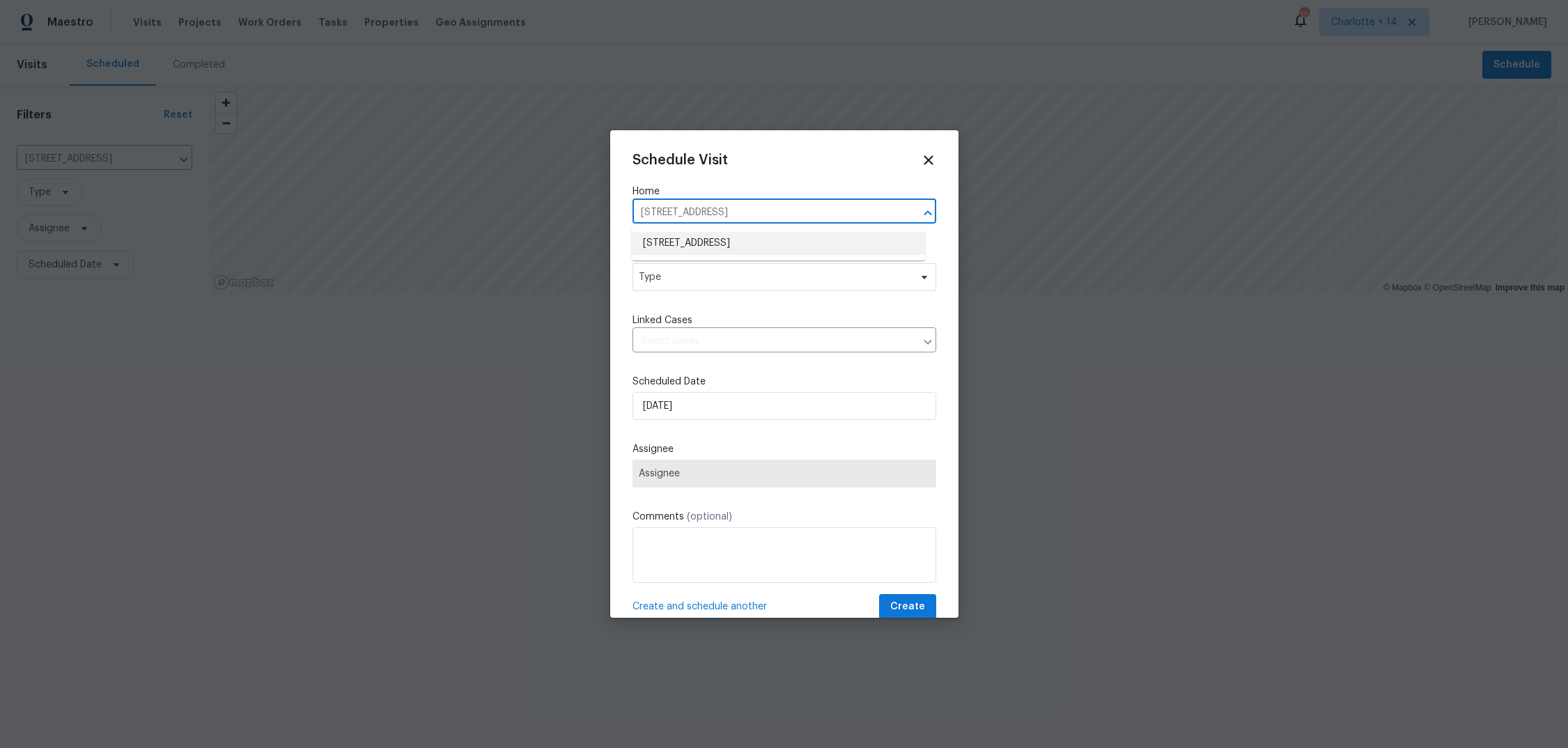
click at [714, 249] on li "[STREET_ADDRESS]" at bounding box center [778, 243] width 293 height 23
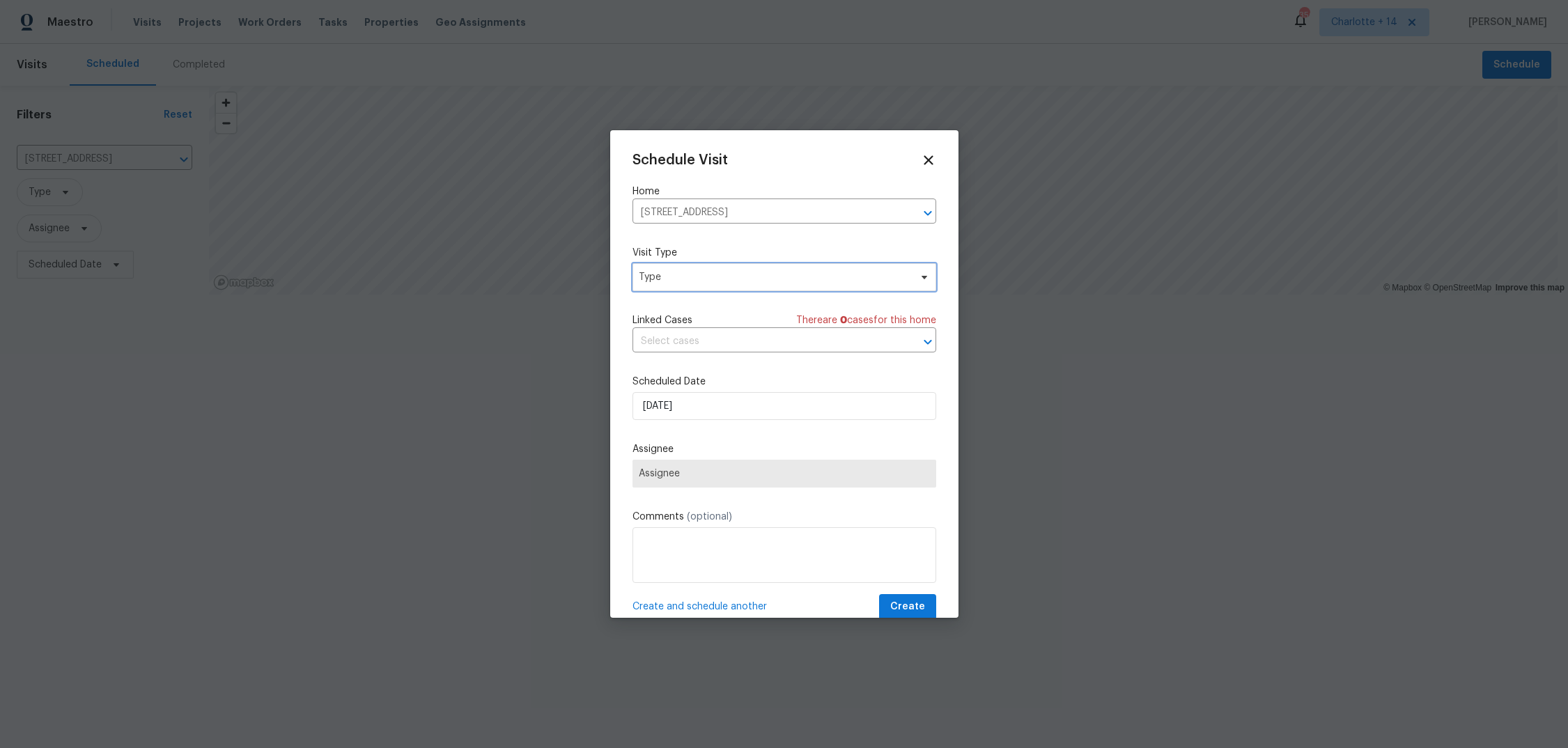
click at [691, 275] on span "Type" at bounding box center [774, 277] width 271 height 14
type input "custom"
click at [710, 339] on div "Custom" at bounding box center [713, 343] width 154 height 19
click at [696, 339] on div "Custom" at bounding box center [713, 343] width 154 height 19
click at [655, 347] on div "Custom" at bounding box center [659, 343] width 37 height 14
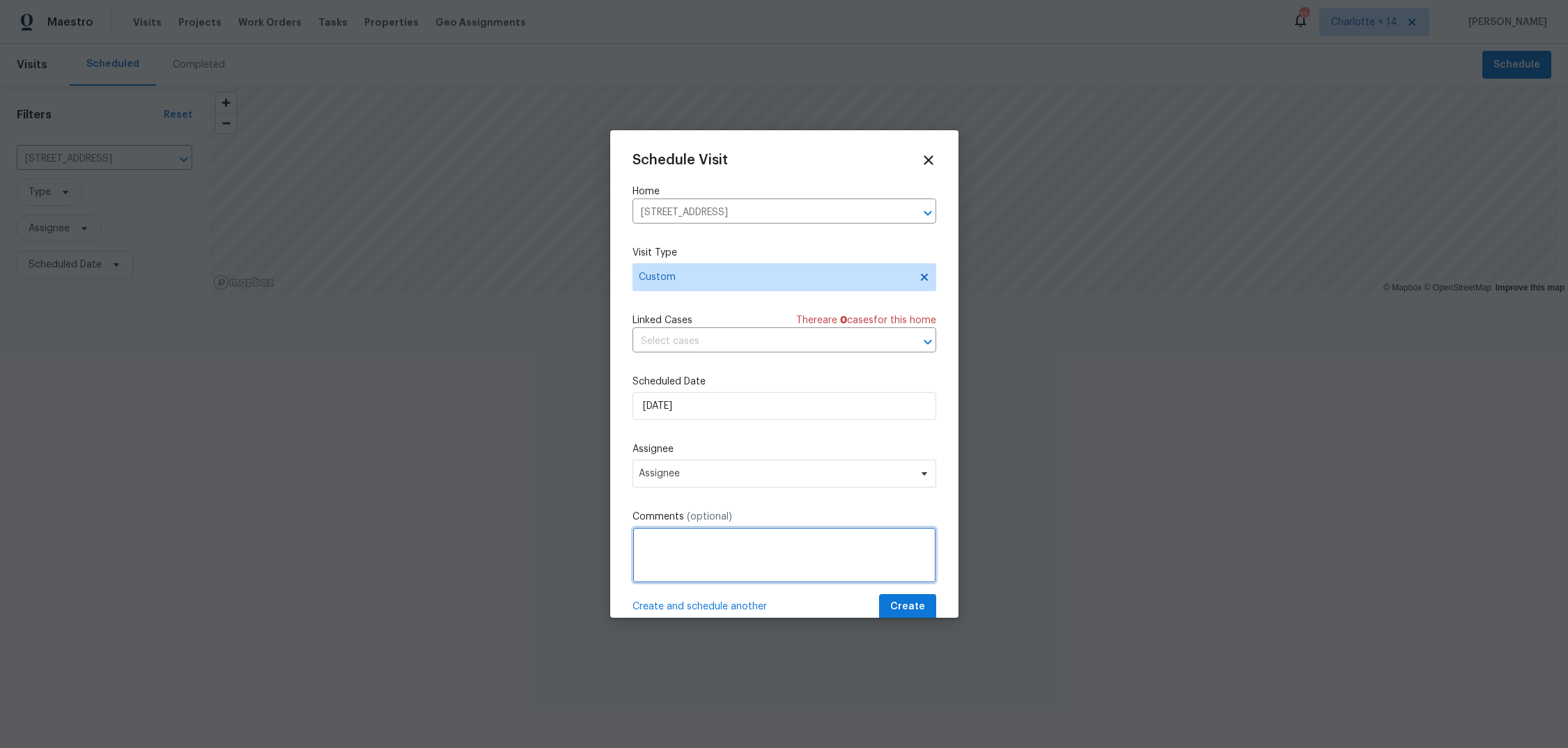
click at [659, 543] on textarea at bounding box center [784, 555] width 304 height 56
paste textarea "Address: 1123 Redan Way, Stone Mountain, GA 30088 Partner: Starwood Type of req…"
click at [654, 577] on textarea "Address: 1123 Redan Way, Stone Mountain, GA 30088 Partner: Starwood Type of req…" at bounding box center [784, 555] width 304 height 56
click at [675, 575] on textarea "Address: 1123 Redan Way, Stone Mountain, GA 30088 Partner: Starwood Type of req…" at bounding box center [784, 555] width 304 height 56
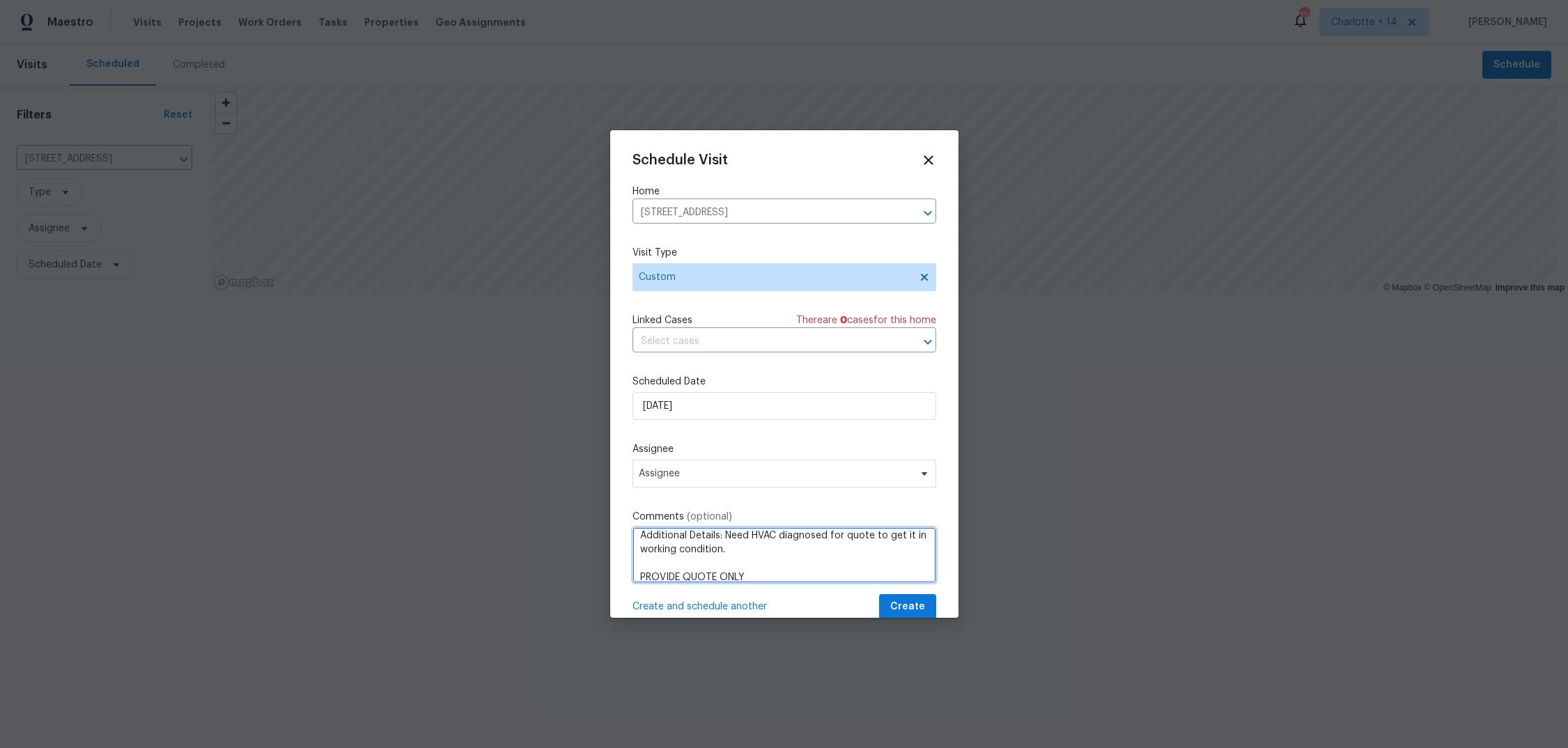
click at [805, 571] on textarea "Address: 1123 Redan Way, Stone Mountain, GA 30088 Partner: Starwood Type of req…" at bounding box center [784, 555] width 304 height 56
type textarea "Address: 1123 Redan Way, Stone Mountain, GA 30088 Partner: Starwood Type of req…"
click at [914, 473] on span at bounding box center [922, 473] width 16 height 11
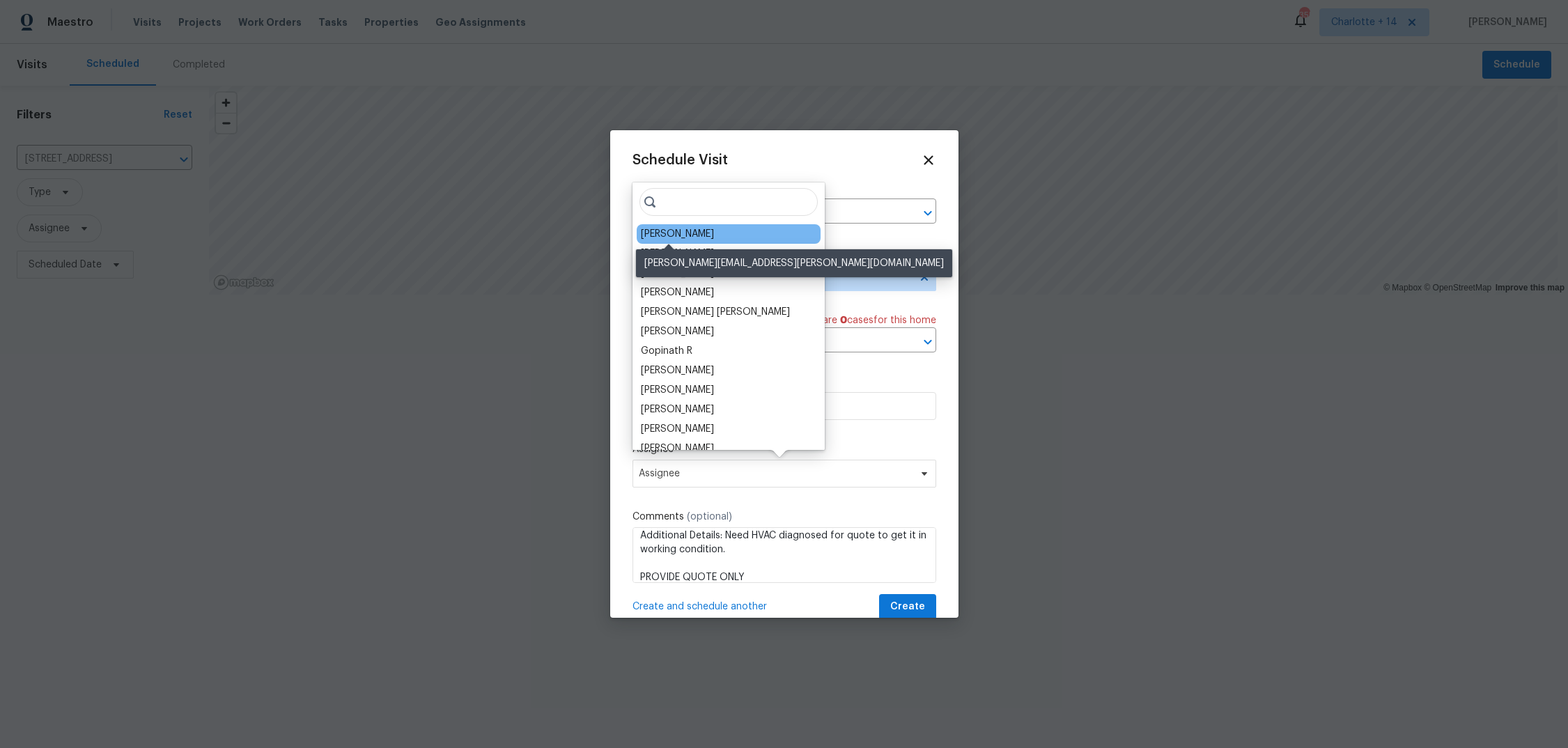
click at [682, 238] on div "Juan Lozano" at bounding box center [677, 234] width 73 height 14
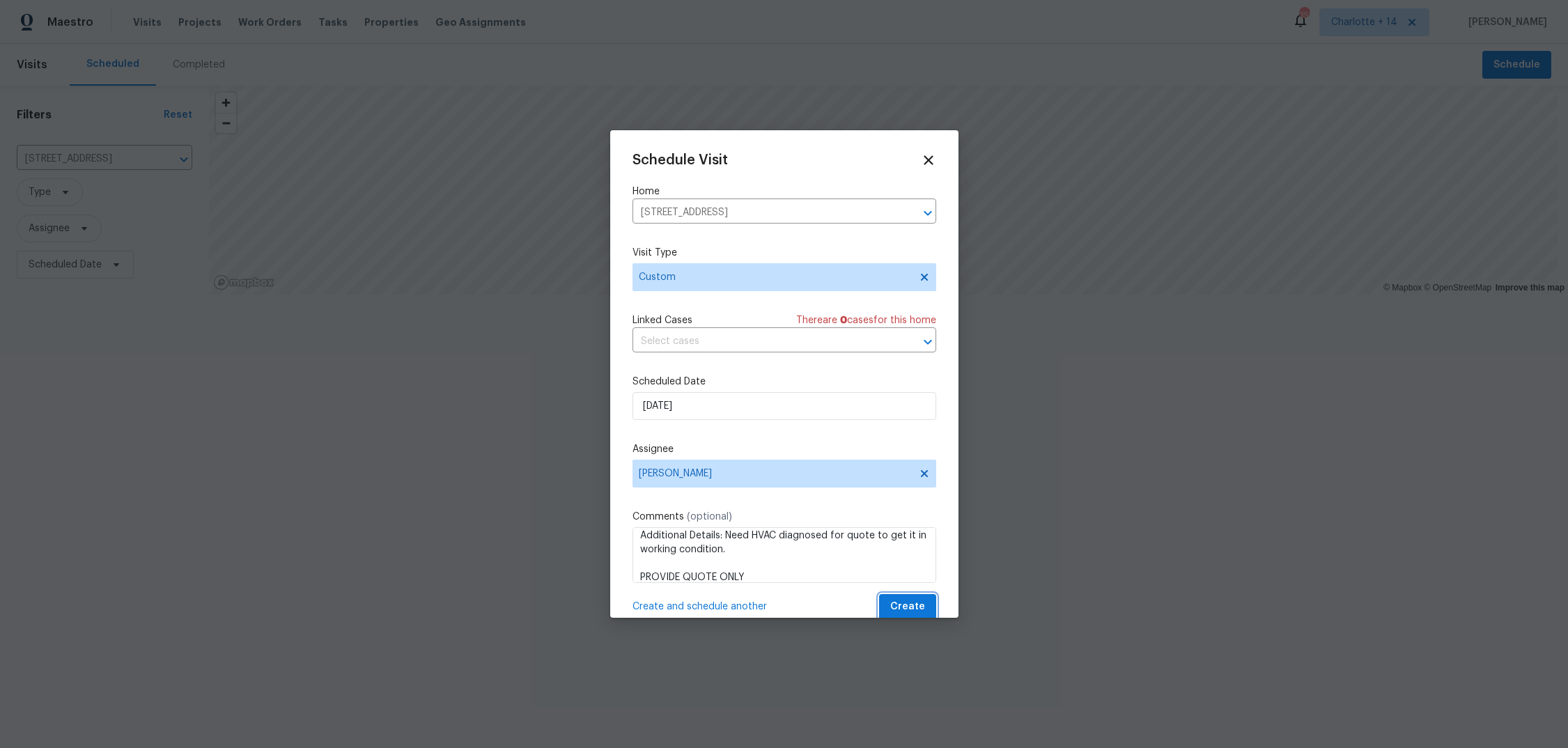
click at [898, 611] on span "Create" at bounding box center [908, 607] width 35 height 18
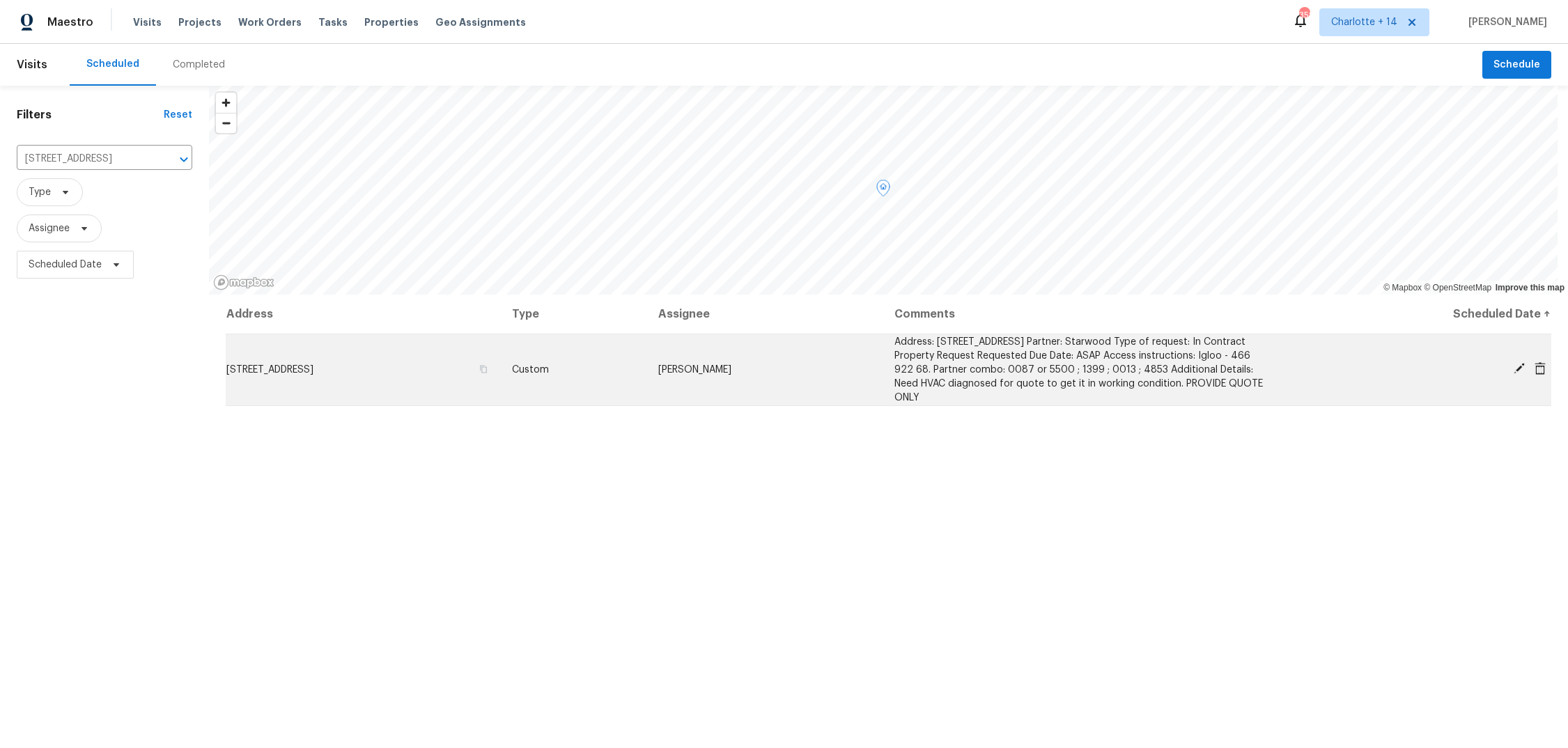
click at [313, 370] on span "[STREET_ADDRESS]" at bounding box center [270, 369] width 87 height 10
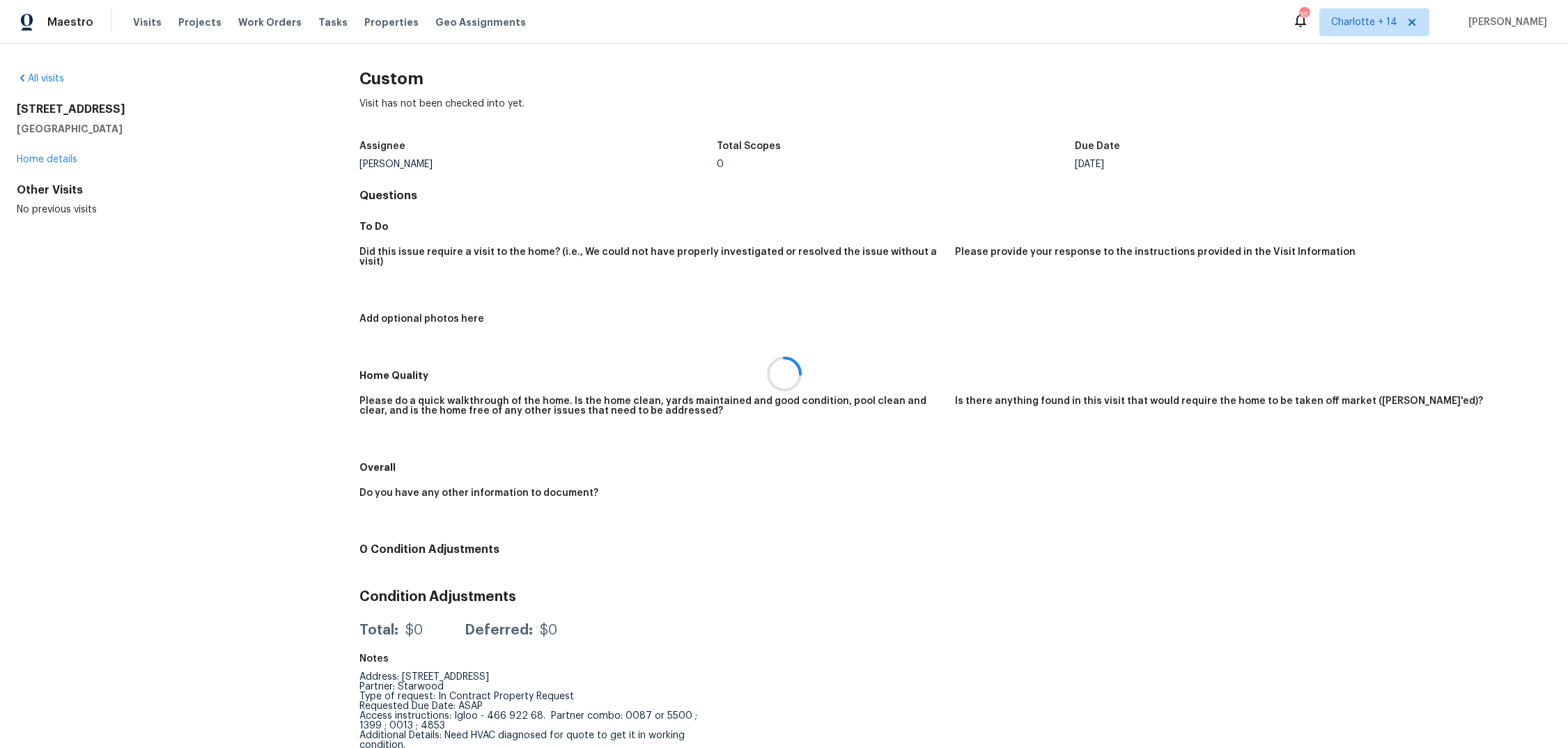
click at [50, 158] on div at bounding box center [784, 374] width 1568 height 748
click at [48, 158] on link "Home details" at bounding box center [47, 159] width 61 height 10
